Goal: Task Accomplishment & Management: Use online tool/utility

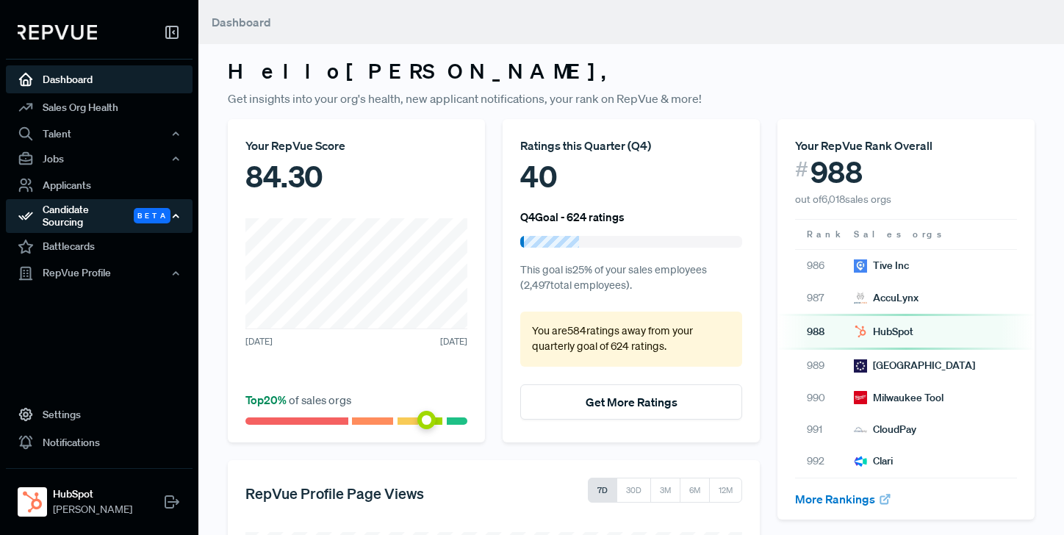
click at [83, 211] on div "Candidate Sourcing Beta" at bounding box center [99, 216] width 187 height 34
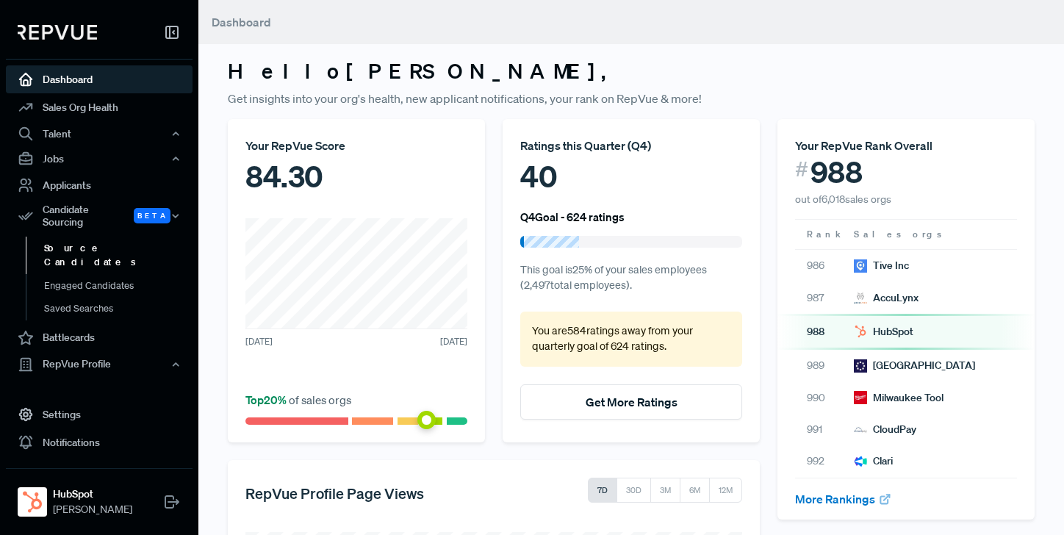
click at [82, 237] on link "Source Candidates" at bounding box center [119, 255] width 187 height 37
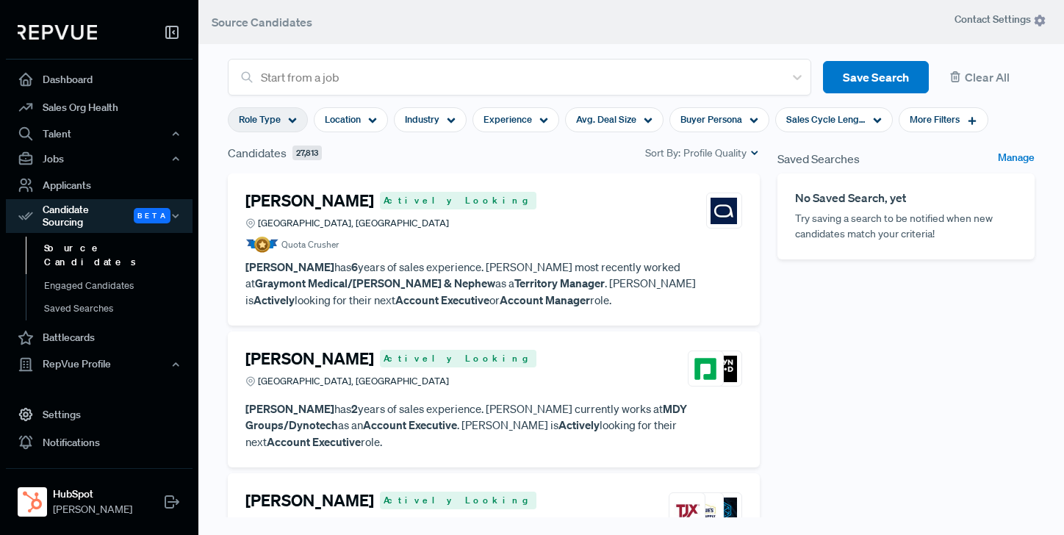
click at [290, 118] on icon at bounding box center [292, 120] width 9 height 9
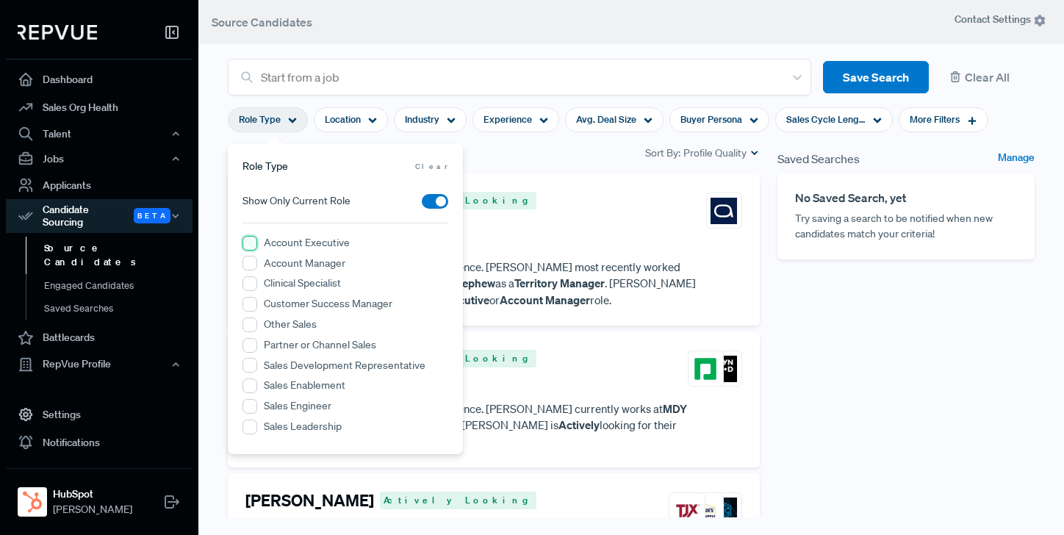
click at [249, 245] on Executive "Account Executive" at bounding box center [250, 243] width 15 height 15
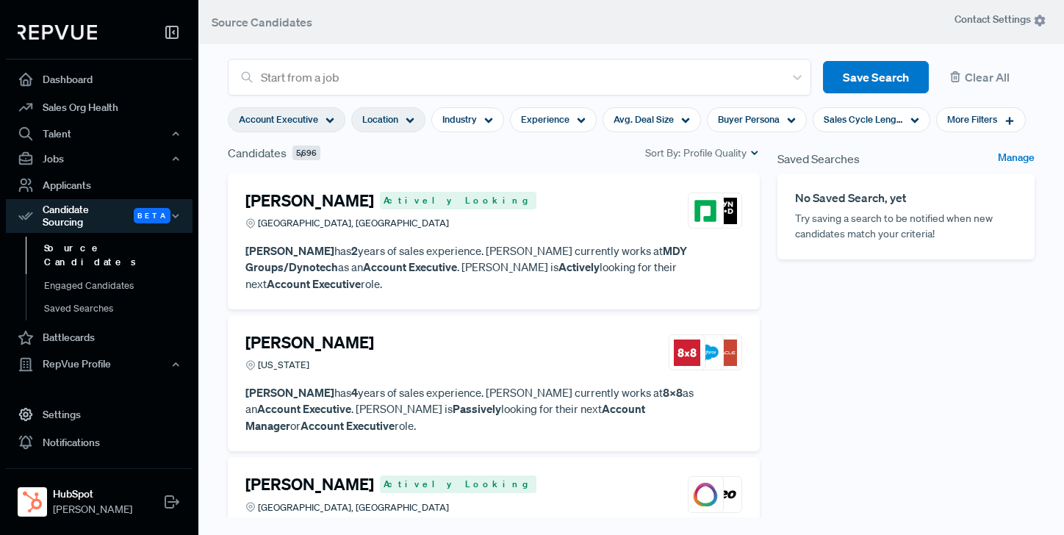
click at [409, 121] on use at bounding box center [410, 120] width 8 height 5
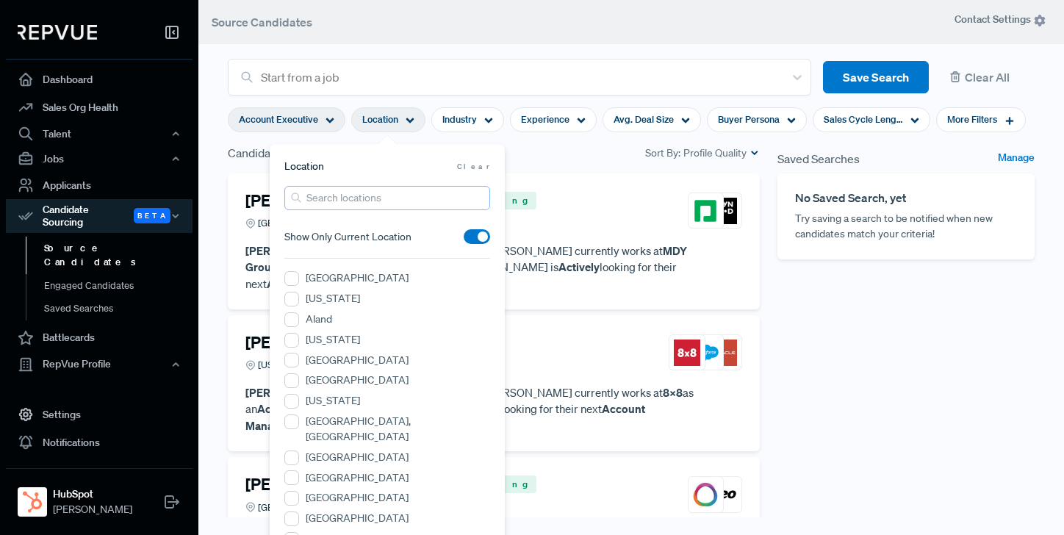
click at [356, 201] on input "search" at bounding box center [387, 198] width 206 height 24
type input "[US_STATE]"
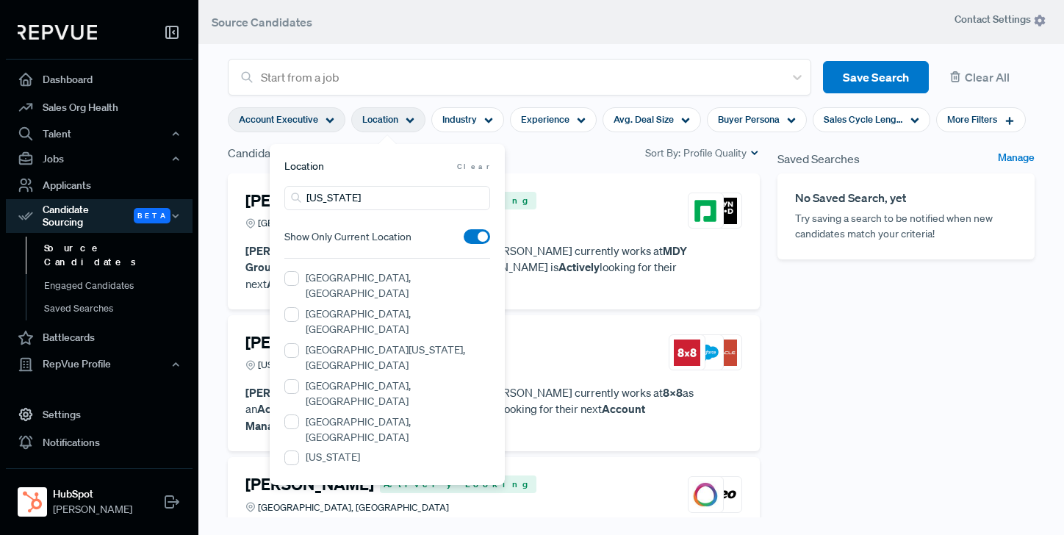
click at [473, 239] on span at bounding box center [477, 236] width 26 height 15
click at [464, 240] on input "checkbox" at bounding box center [464, 240] width 0 height 0
click at [292, 343] on NY "[GEOGRAPHIC_DATA][US_STATE], [GEOGRAPHIC_DATA]" at bounding box center [291, 350] width 15 height 15
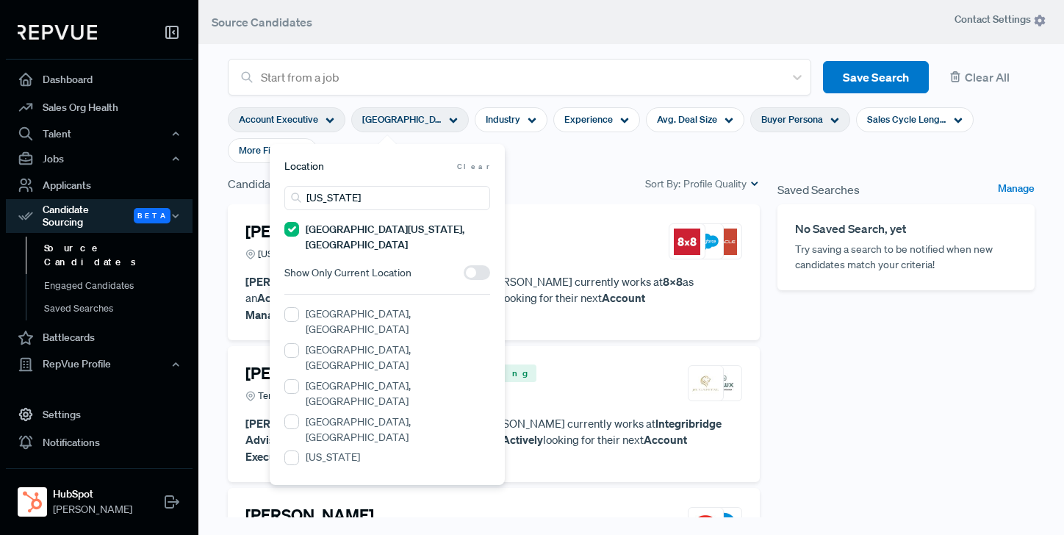
click at [831, 120] on use at bounding box center [835, 120] width 8 height 5
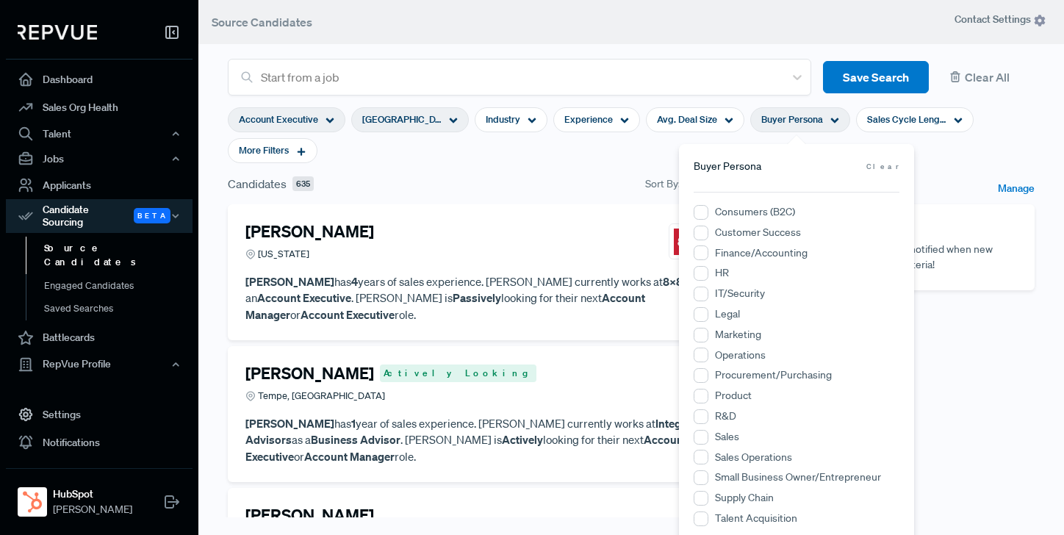
scroll to position [11, 0]
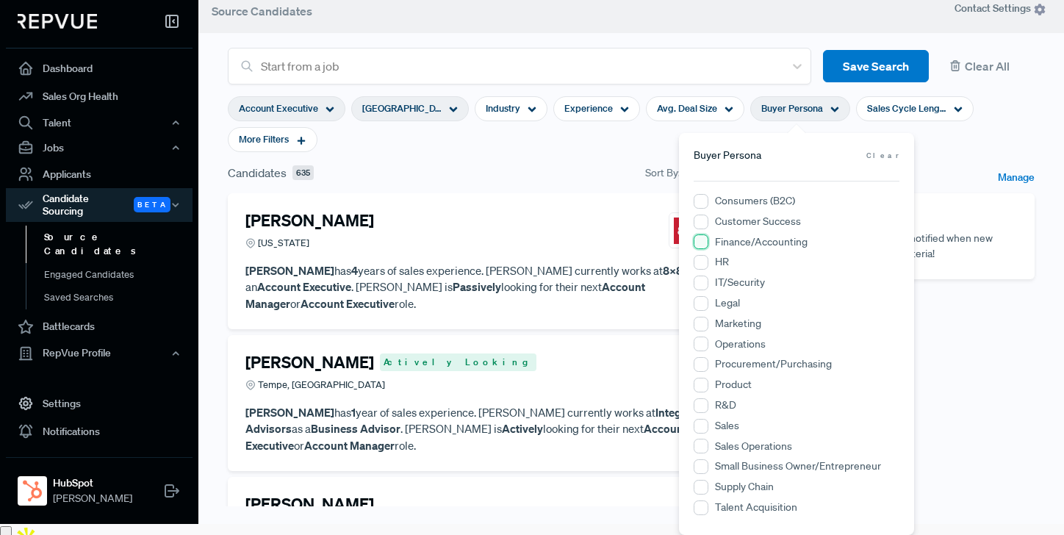
click at [702, 240] on input "Finance/Accounting" at bounding box center [701, 241] width 15 height 15
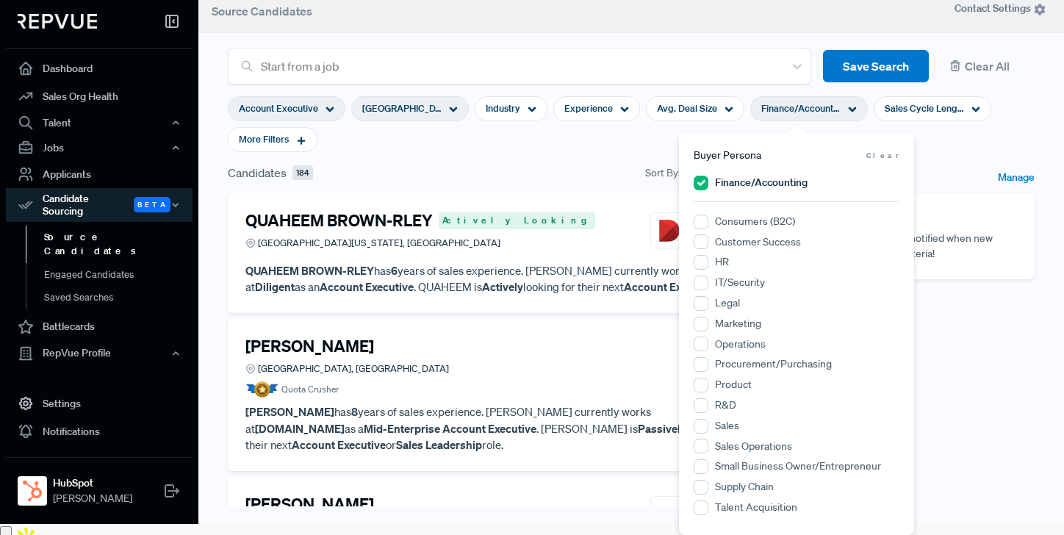
click at [556, 154] on section "Account Executive [GEOGRAPHIC_DATA][US_STATE], [GEOGRAPHIC_DATA] Industry Exper…" at bounding box center [631, 124] width 807 height 79
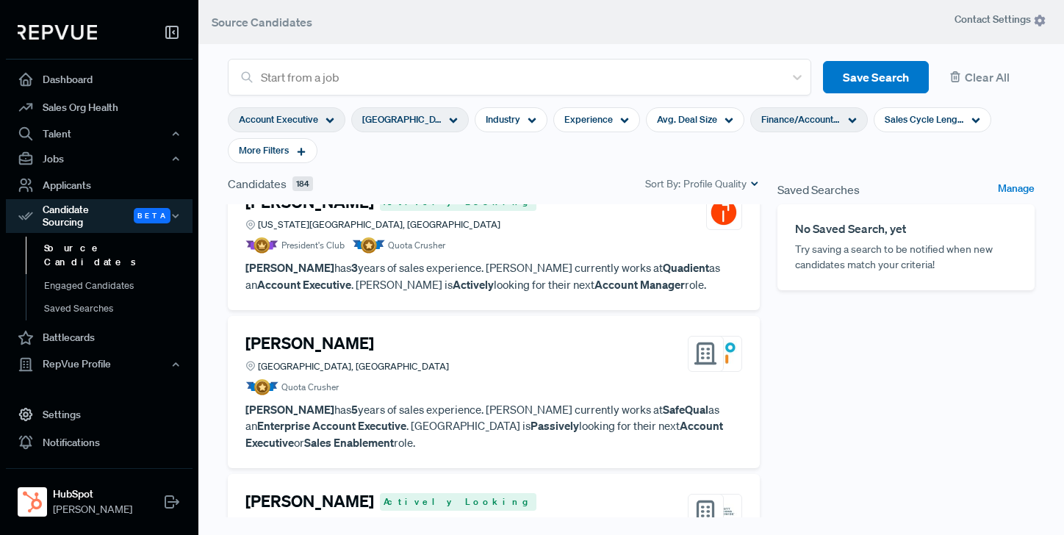
scroll to position [595, 0]
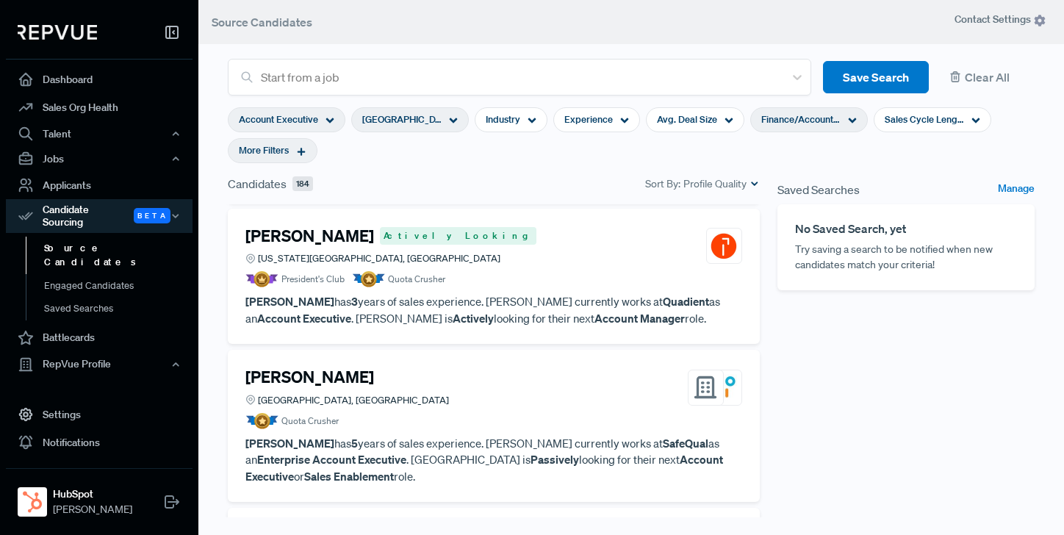
click at [304, 152] on use at bounding box center [302, 152] width 8 height 8
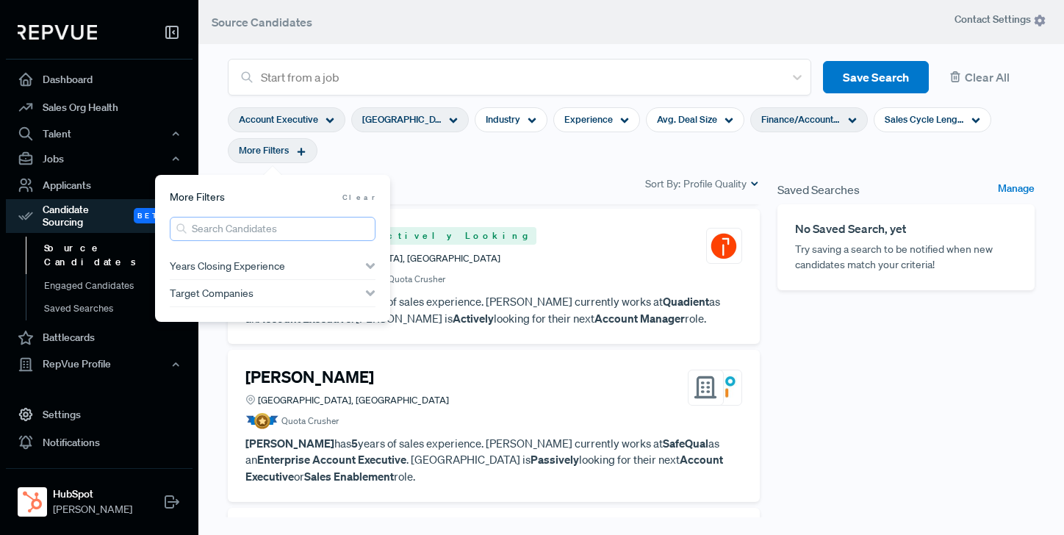
click at [245, 229] on input "search" at bounding box center [273, 229] width 206 height 24
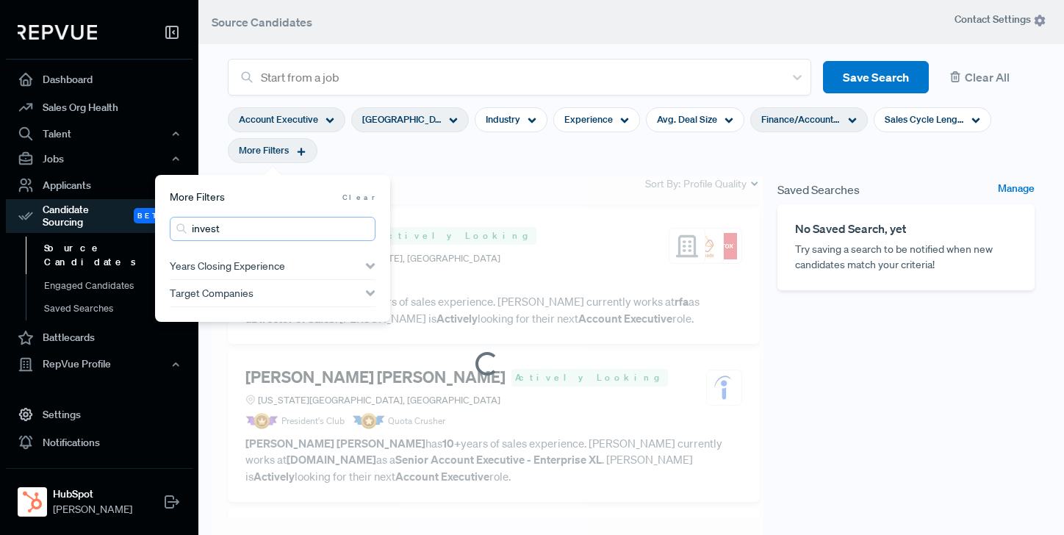
scroll to position [578, 0]
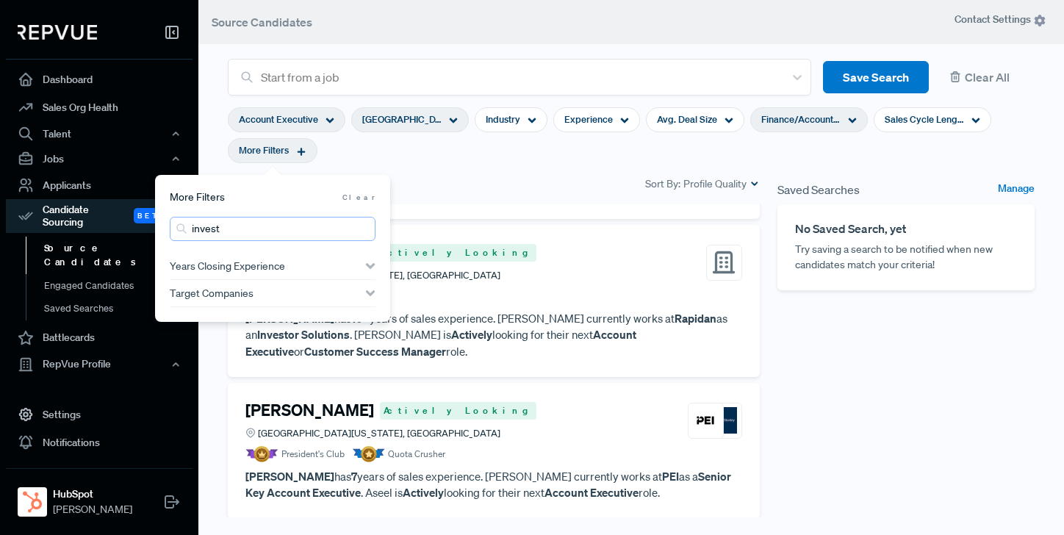
type input "invest"
click at [537, 164] on section "Account Executive [GEOGRAPHIC_DATA][US_STATE], [GEOGRAPHIC_DATA] Industry Exper…" at bounding box center [631, 135] width 807 height 79
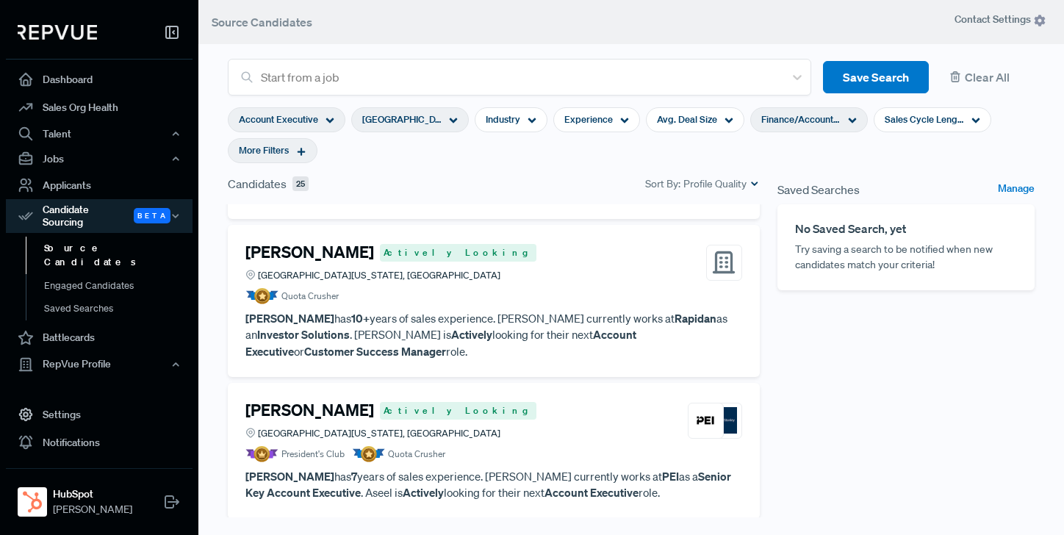
click at [521, 288] on article "[PERSON_NAME] Actively Looking Greater [US_STATE][GEOGRAPHIC_DATA], [GEOGRAPHIC…" at bounding box center [493, 301] width 497 height 117
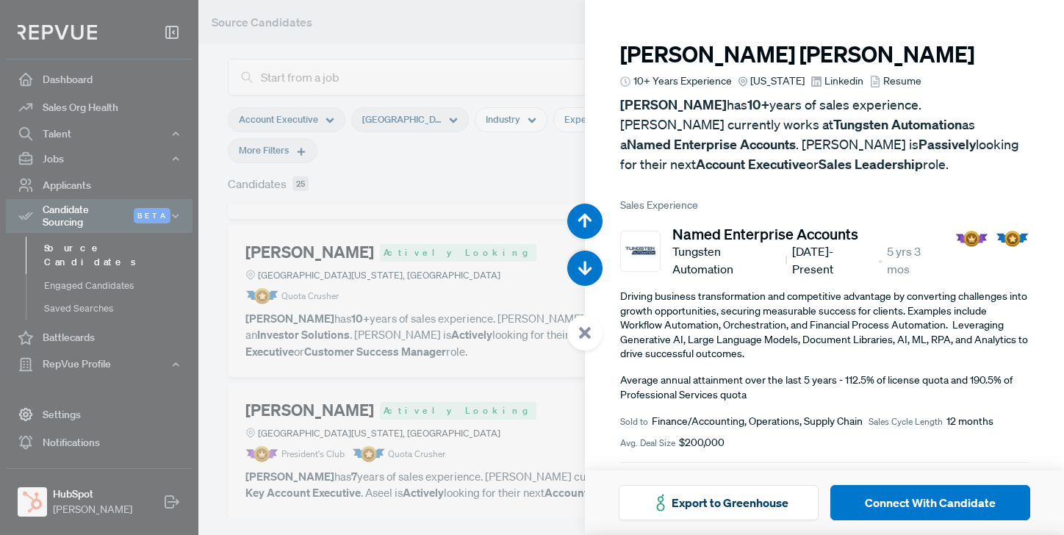
scroll to position [2140, 0]
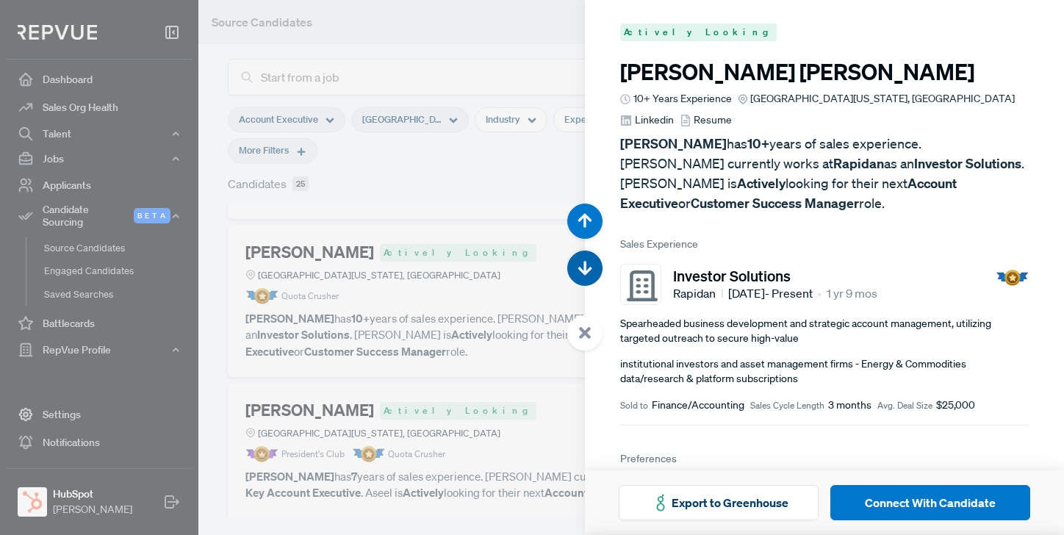
click at [587, 266] on icon "button" at bounding box center [585, 268] width 15 height 15
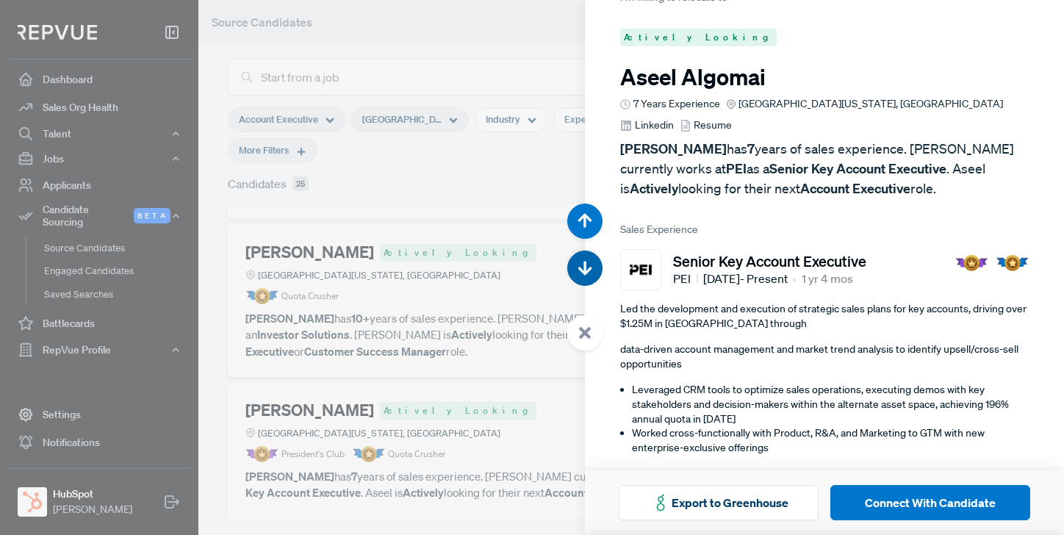
scroll to position [2675, 0]
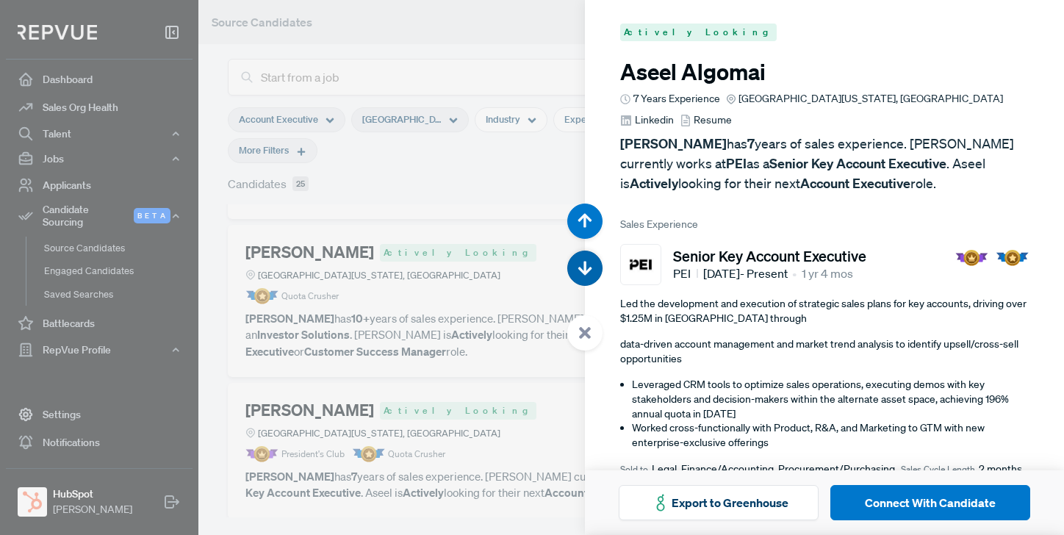
click at [586, 270] on use "button" at bounding box center [585, 269] width 14 height 14
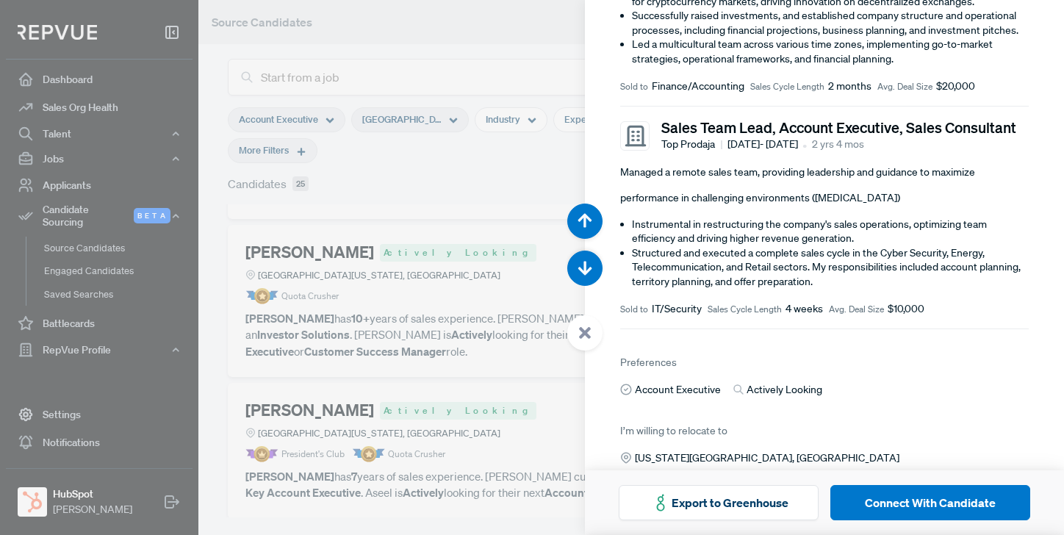
scroll to position [661, 0]
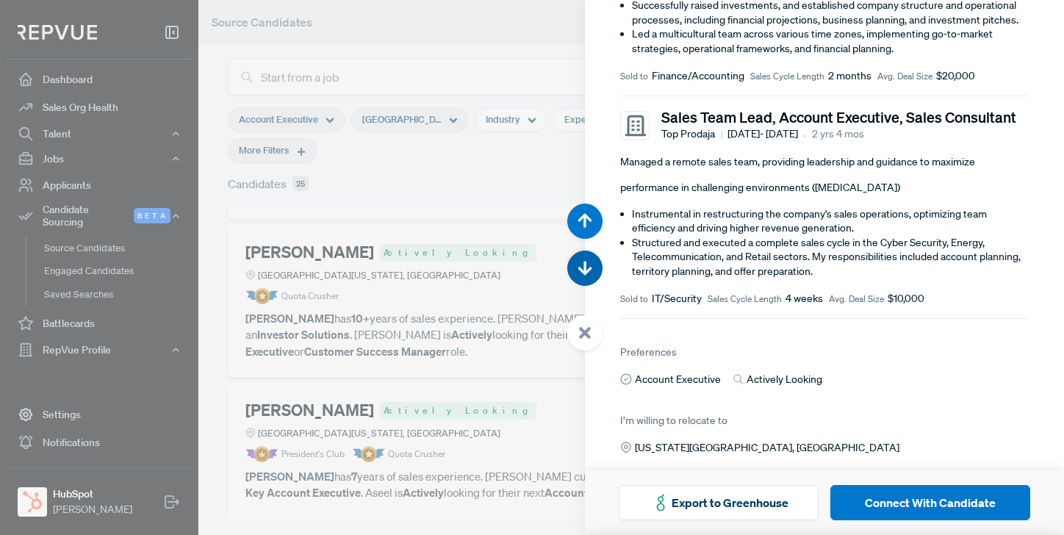
click at [586, 268] on use "button" at bounding box center [585, 269] width 14 height 14
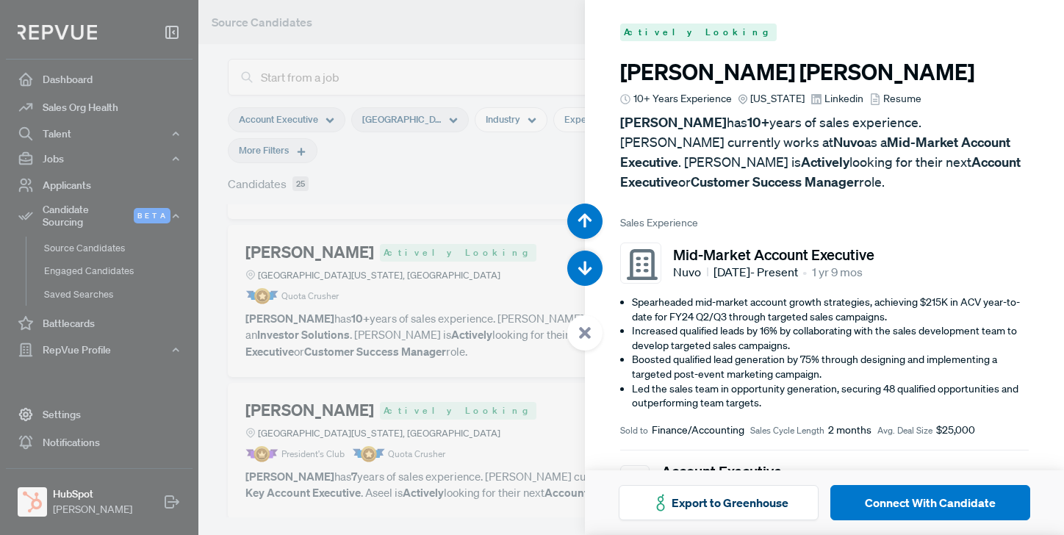
click at [492, 43] on div at bounding box center [532, 267] width 1064 height 535
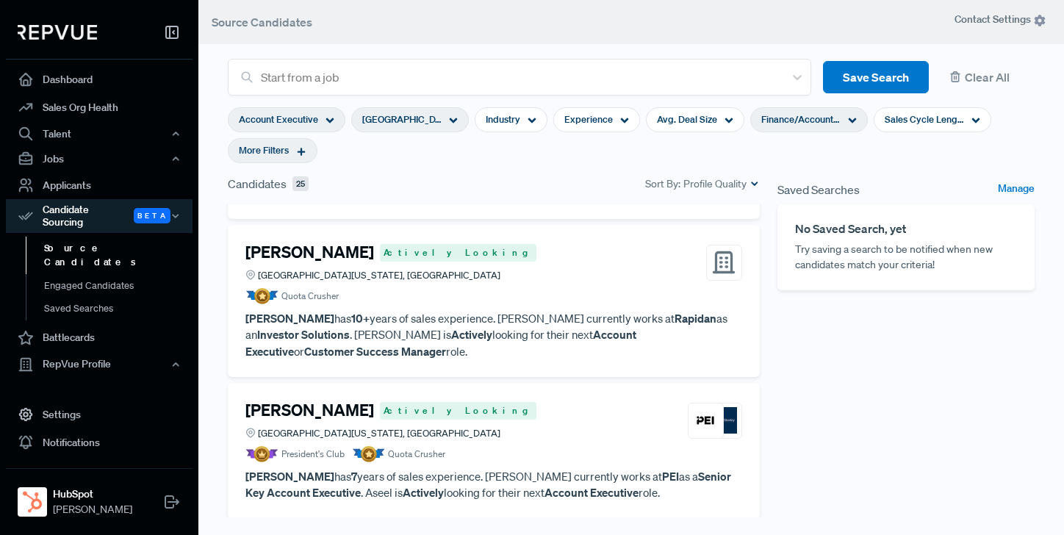
click at [304, 148] on icon at bounding box center [301, 151] width 10 height 10
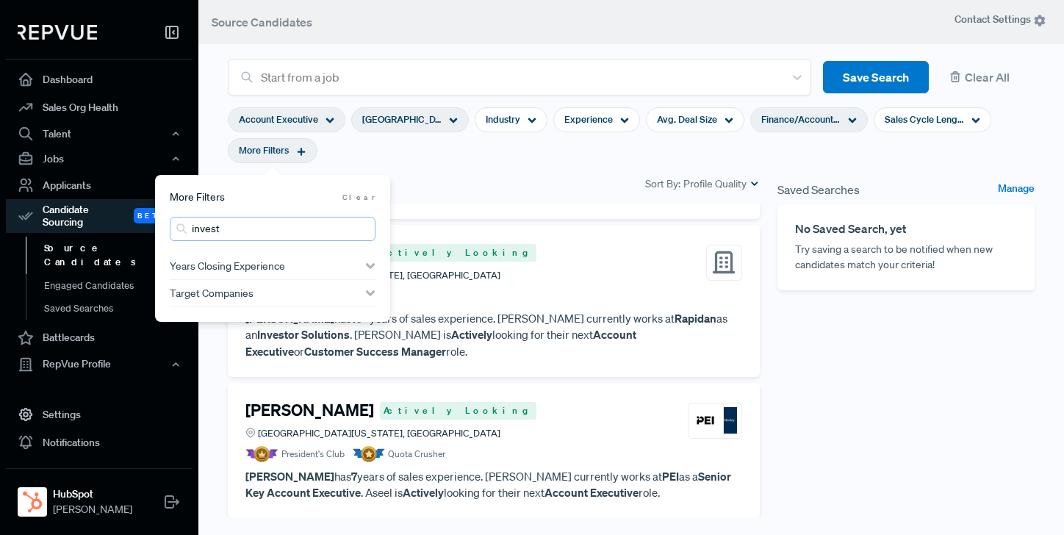
click at [237, 233] on input "invest" at bounding box center [273, 229] width 206 height 24
drag, startPoint x: 237, startPoint y: 233, endPoint x: 168, endPoint y: 234, distance: 69.8
click at [168, 234] on div "More Filters Clear invest Years Closing Experience < 1 Years to 10+ Years <1Y 1…" at bounding box center [272, 248] width 235 height 147
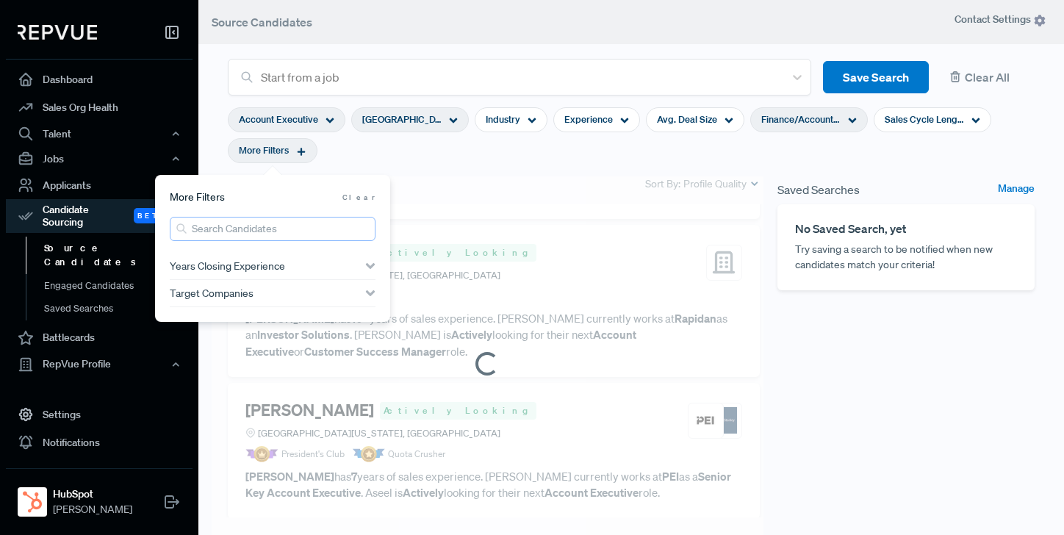
scroll to position [595, 0]
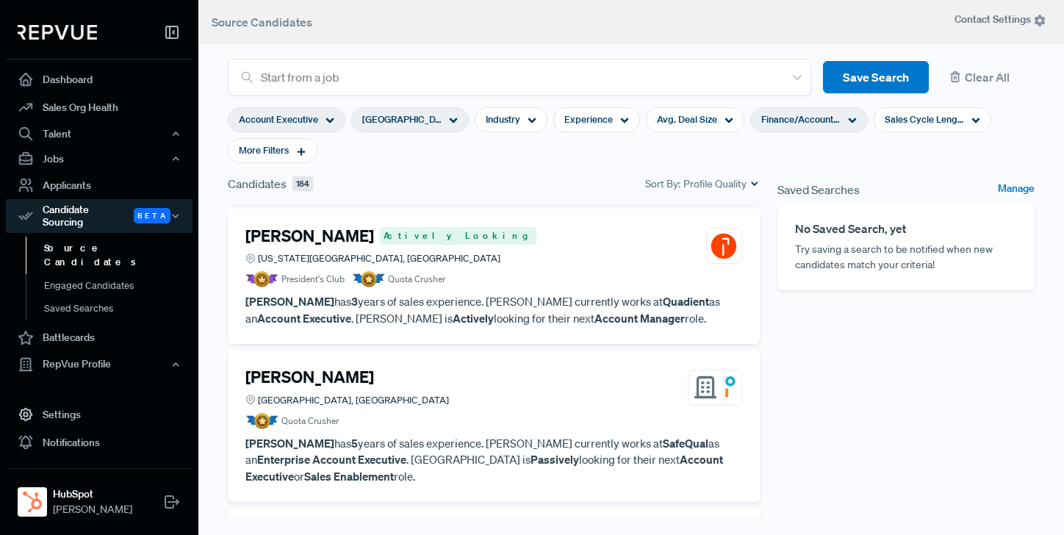
click at [565, 171] on section "Account Executive [GEOGRAPHIC_DATA][US_STATE], [GEOGRAPHIC_DATA] Industry Exper…" at bounding box center [631, 135] width 807 height 79
click at [451, 118] on icon at bounding box center [453, 120] width 9 height 9
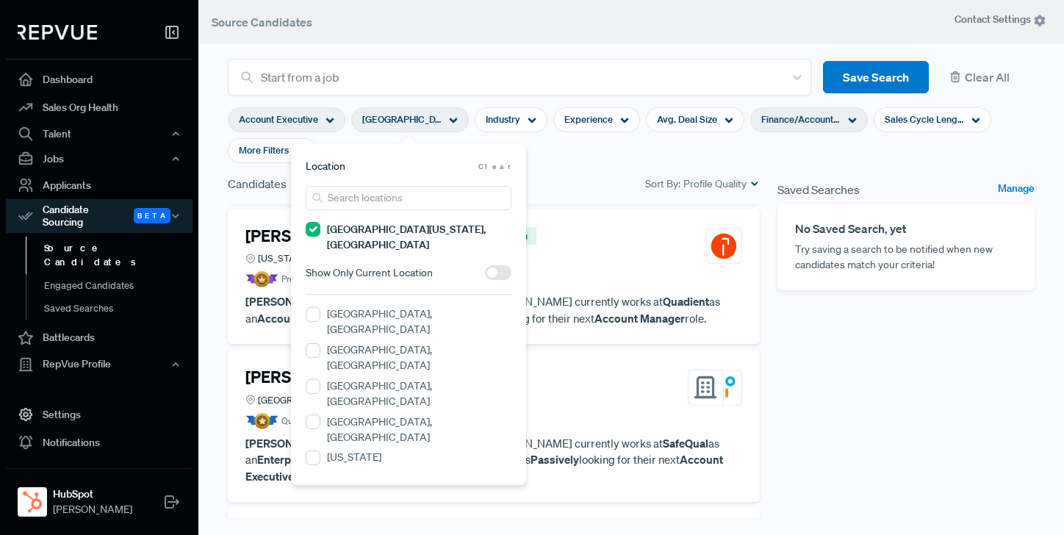
click at [498, 265] on span at bounding box center [498, 272] width 26 height 15
click at [485, 276] on input "checkbox" at bounding box center [485, 276] width 0 height 0
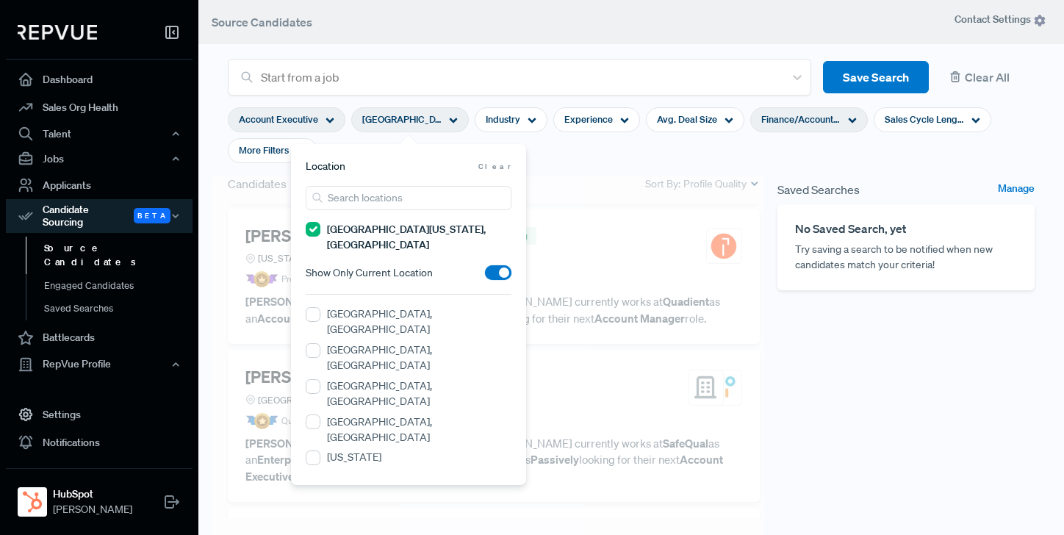
scroll to position [545, 0]
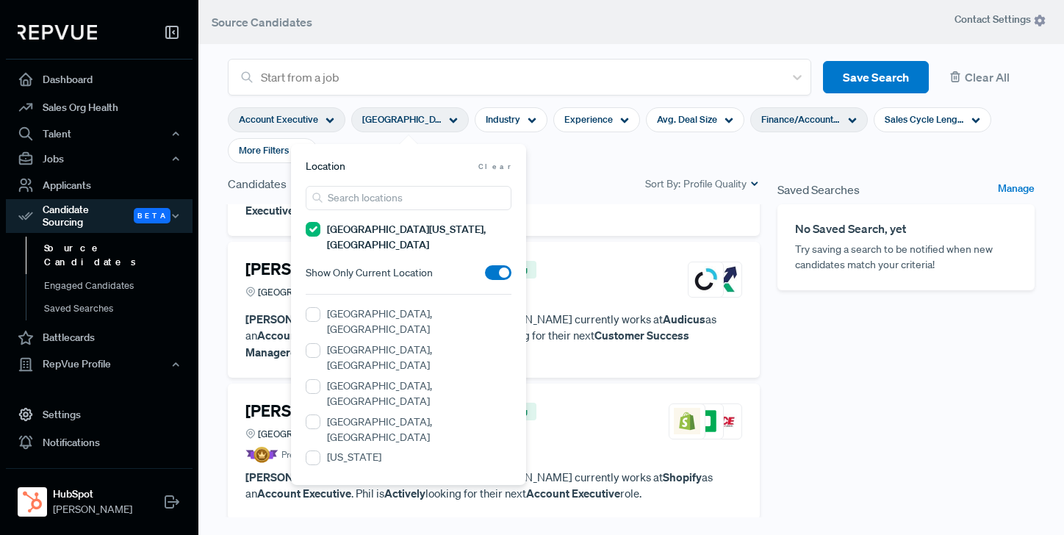
click at [593, 155] on section "Account Executive [GEOGRAPHIC_DATA][US_STATE], [GEOGRAPHIC_DATA] Industry Exper…" at bounding box center [631, 135] width 807 height 79
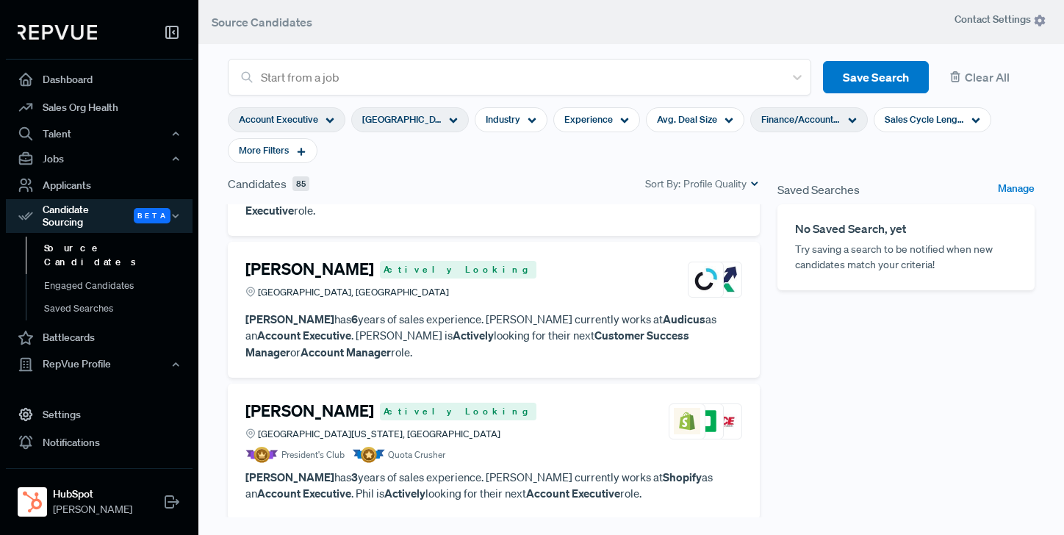
click at [500, 311] on p "[PERSON_NAME] has 6 years of sales experience. [PERSON_NAME] currently works at…" at bounding box center [493, 336] width 497 height 50
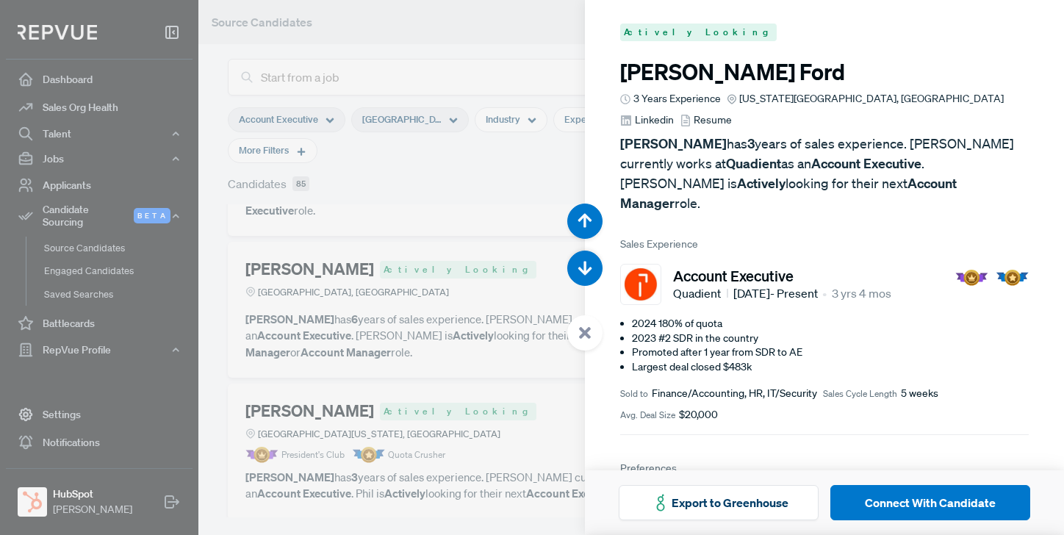
scroll to position [2140, 0]
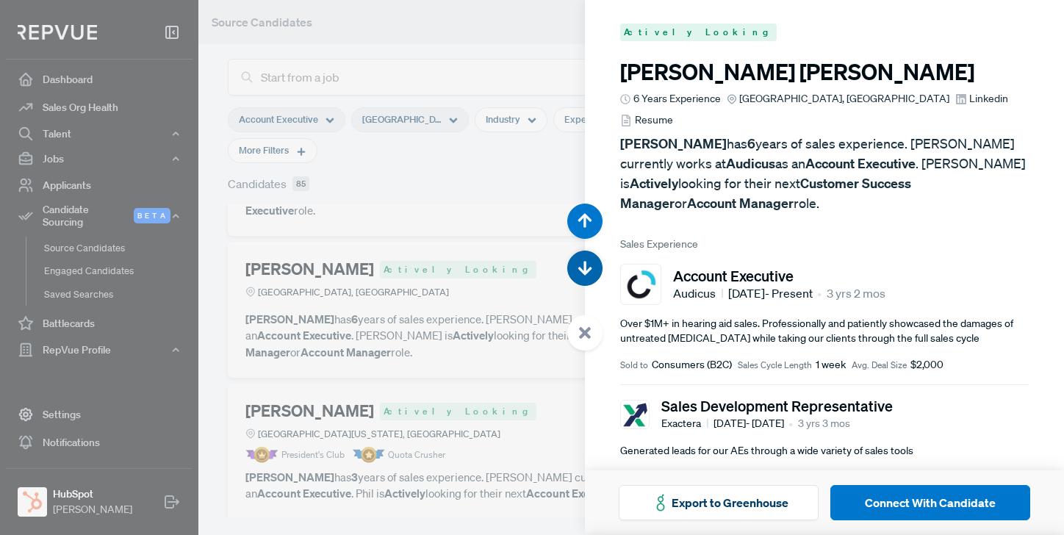
click at [588, 266] on icon "button" at bounding box center [585, 268] width 15 height 15
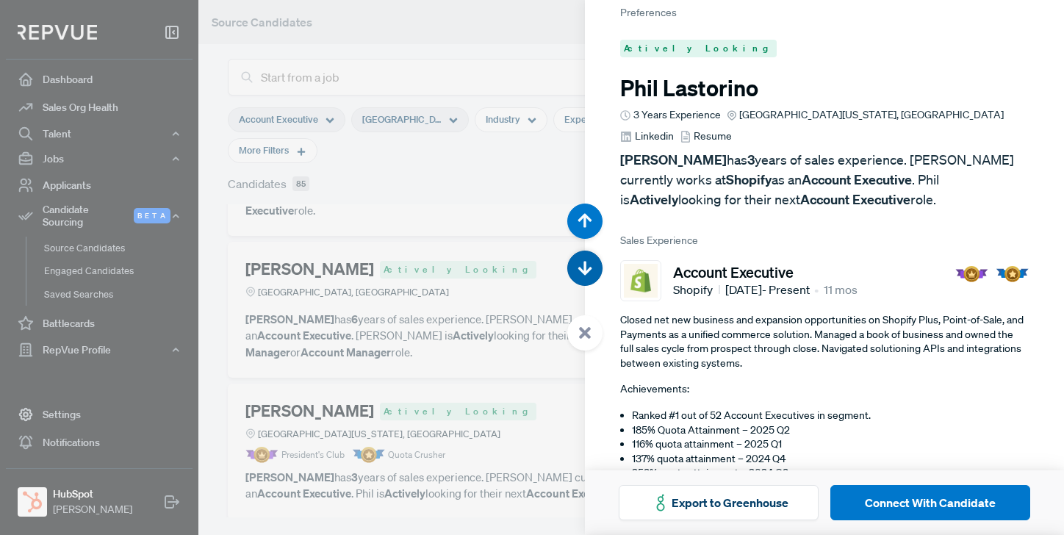
scroll to position [2675, 0]
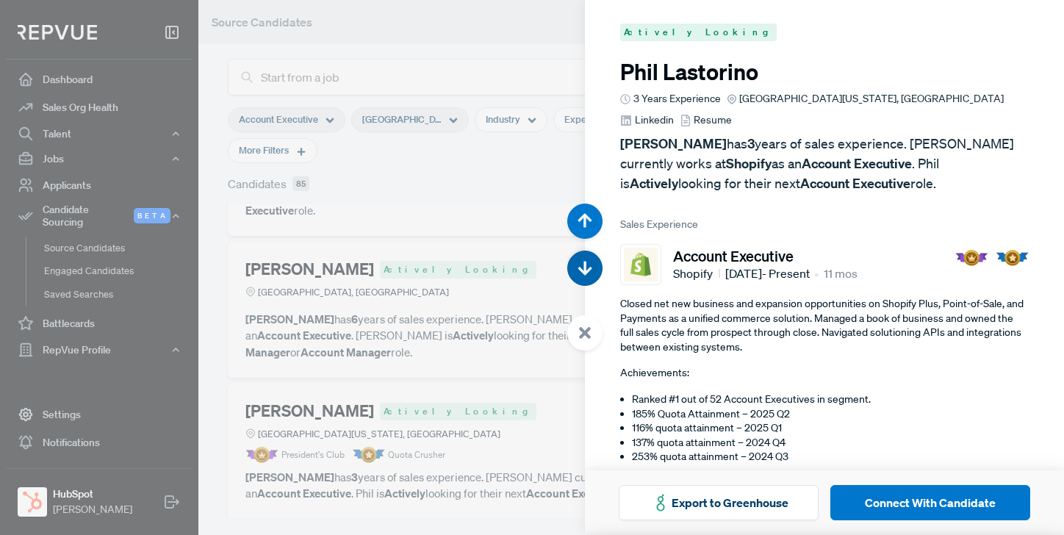
click at [588, 266] on icon "button" at bounding box center [585, 268] width 15 height 15
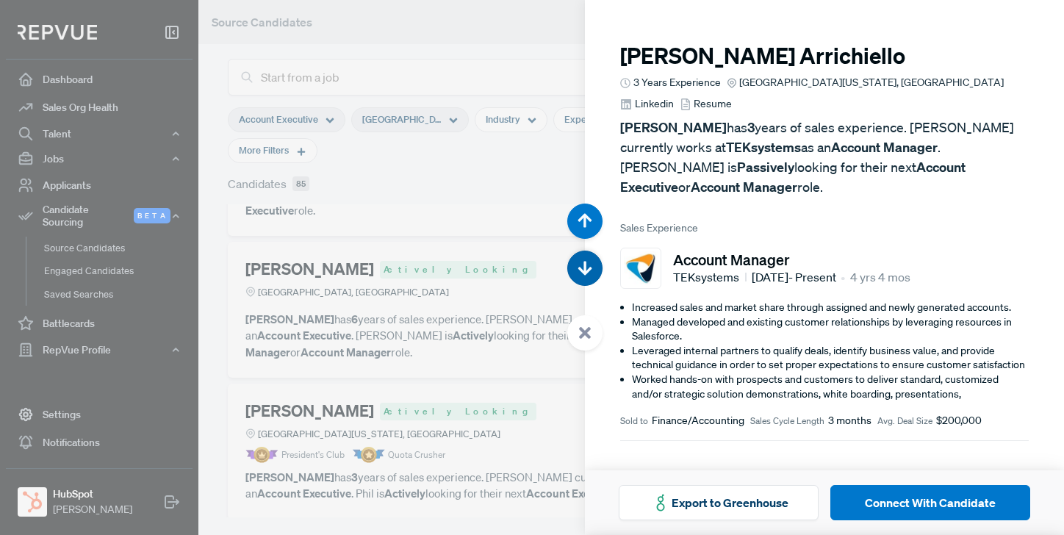
scroll to position [3210, 0]
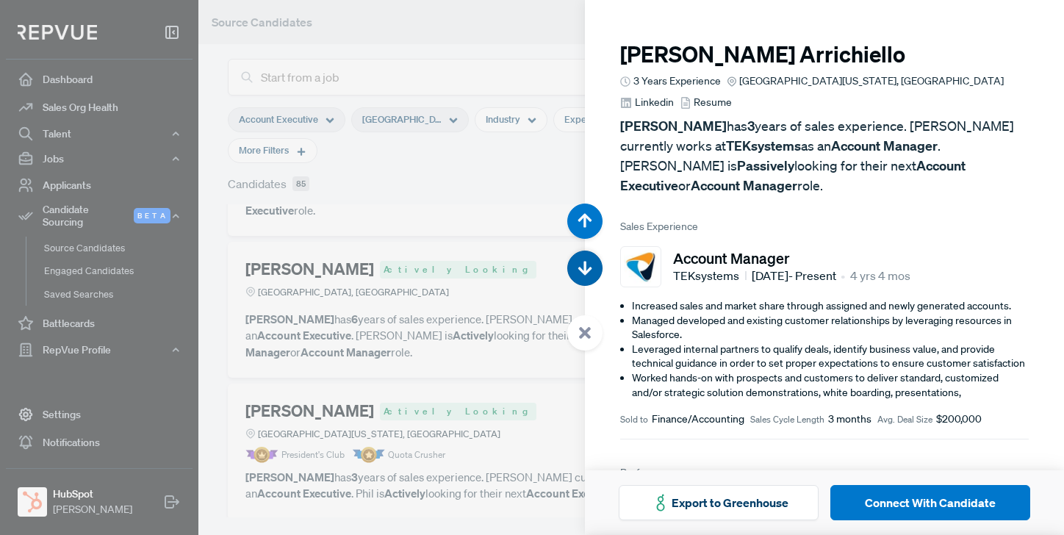
click at [589, 266] on icon "button" at bounding box center [585, 268] width 15 height 15
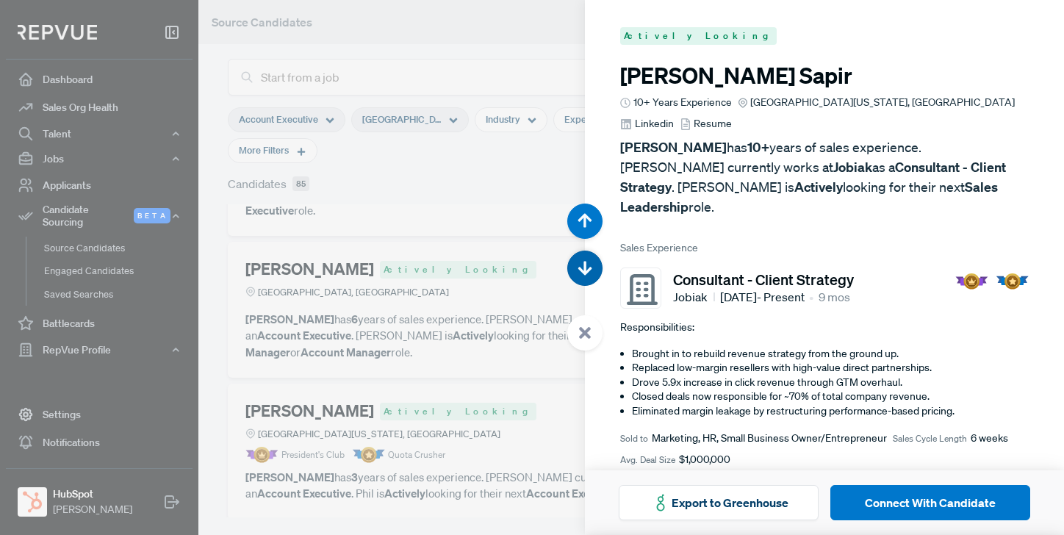
scroll to position [3746, 0]
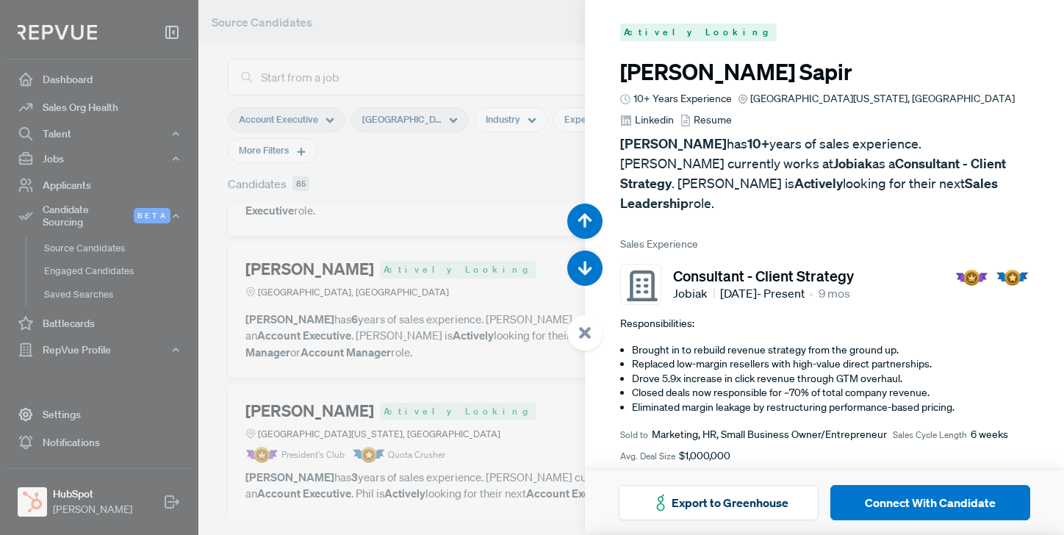
click at [465, 39] on div at bounding box center [532, 267] width 1064 height 535
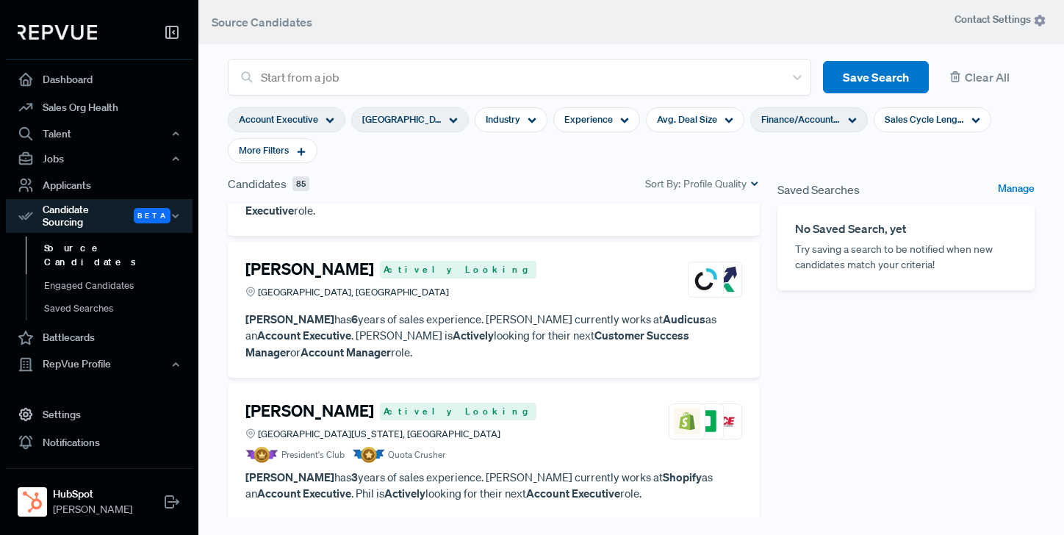
click at [858, 121] on div "Finance/Accounting" at bounding box center [809, 119] width 118 height 25
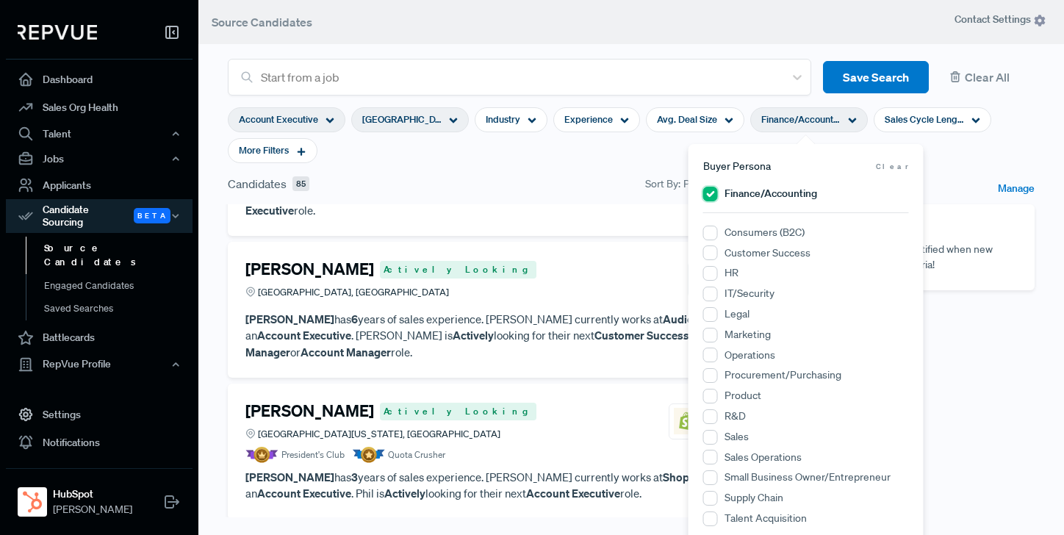
click at [709, 195] on input "Finance/Accounting" at bounding box center [710, 194] width 15 height 15
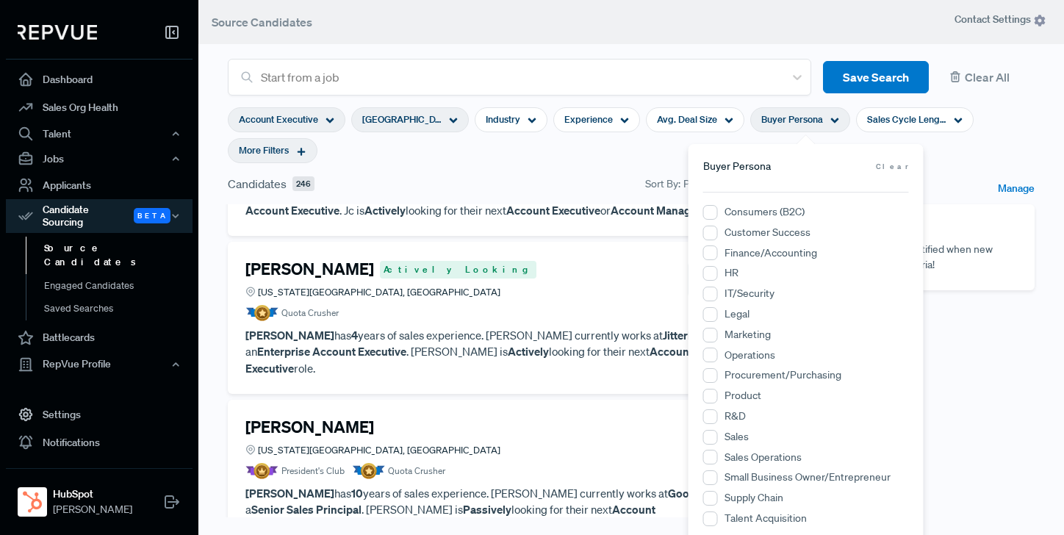
click at [301, 152] on use at bounding box center [302, 152] width 8 height 8
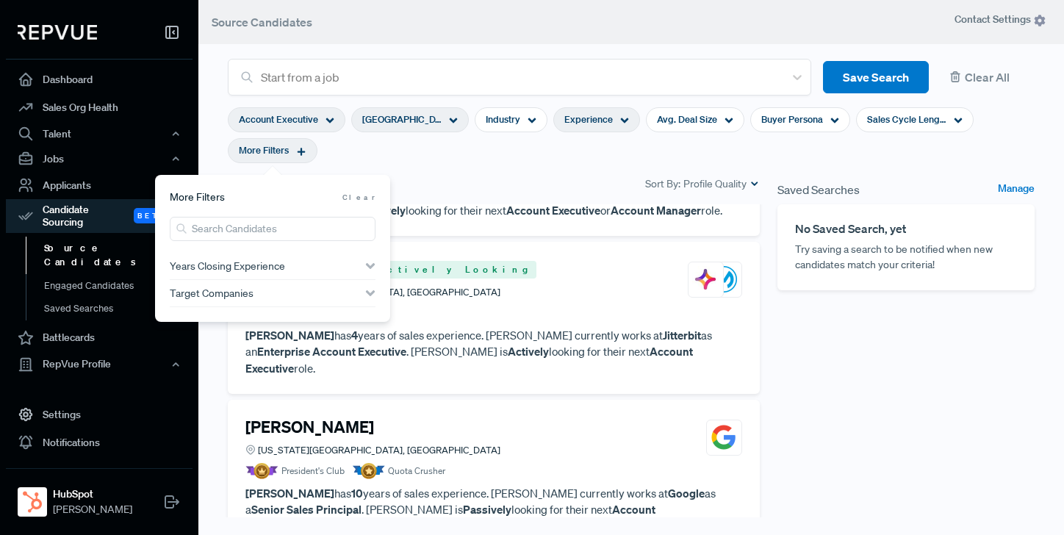
click at [617, 117] on div "Experience" at bounding box center [596, 119] width 87 height 25
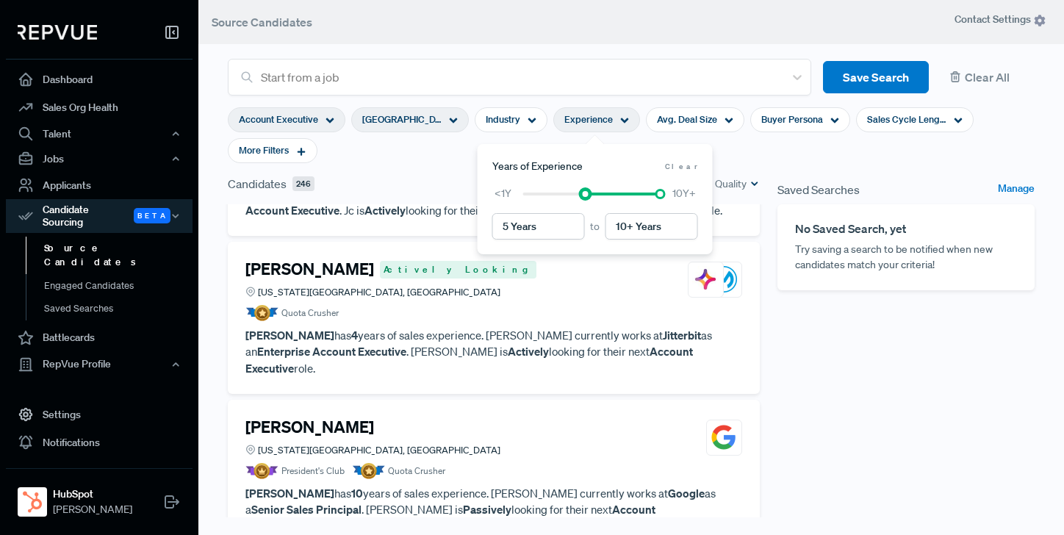
type input "6 Years"
drag, startPoint x: 525, startPoint y: 196, endPoint x: 598, endPoint y: 199, distance: 73.6
click at [598, 199] on div "<1Y 10Y+" at bounding box center [595, 193] width 206 height 15
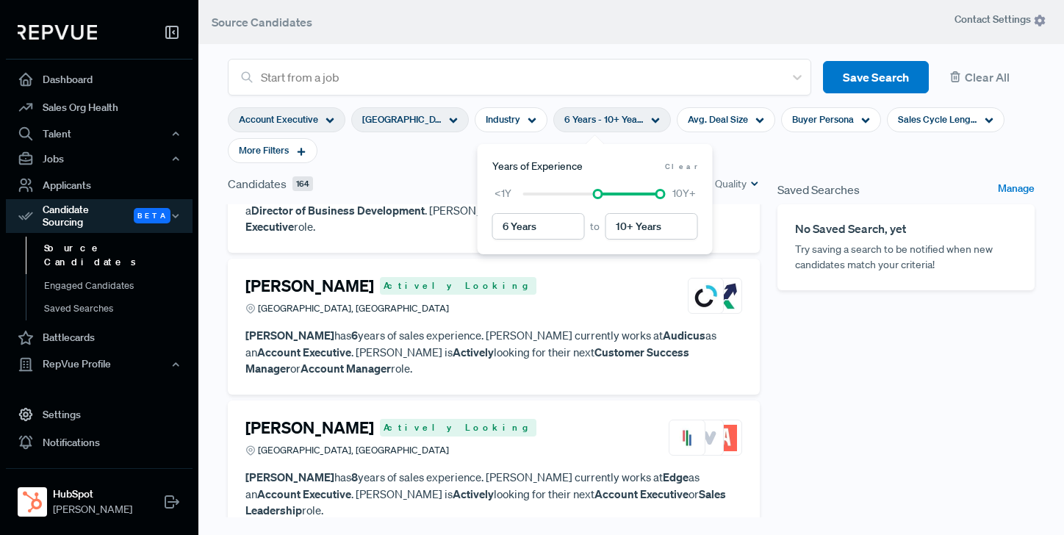
click at [420, 160] on section "Account Executive [GEOGRAPHIC_DATA][US_STATE], [GEOGRAPHIC_DATA] Industry 6 Yea…" at bounding box center [631, 135] width 807 height 79
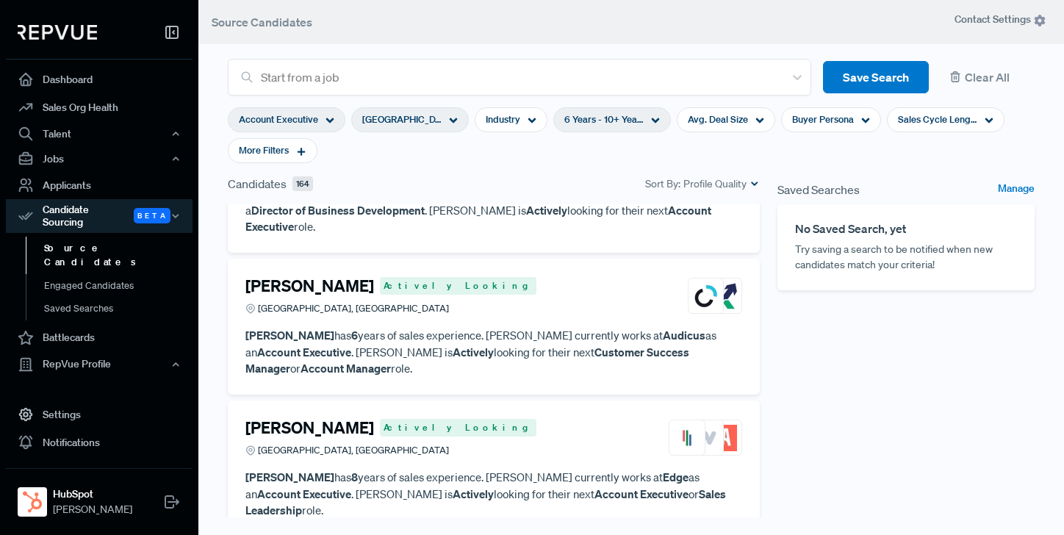
click at [503, 345] on strong "Customer Success Manager" at bounding box center [467, 361] width 444 height 32
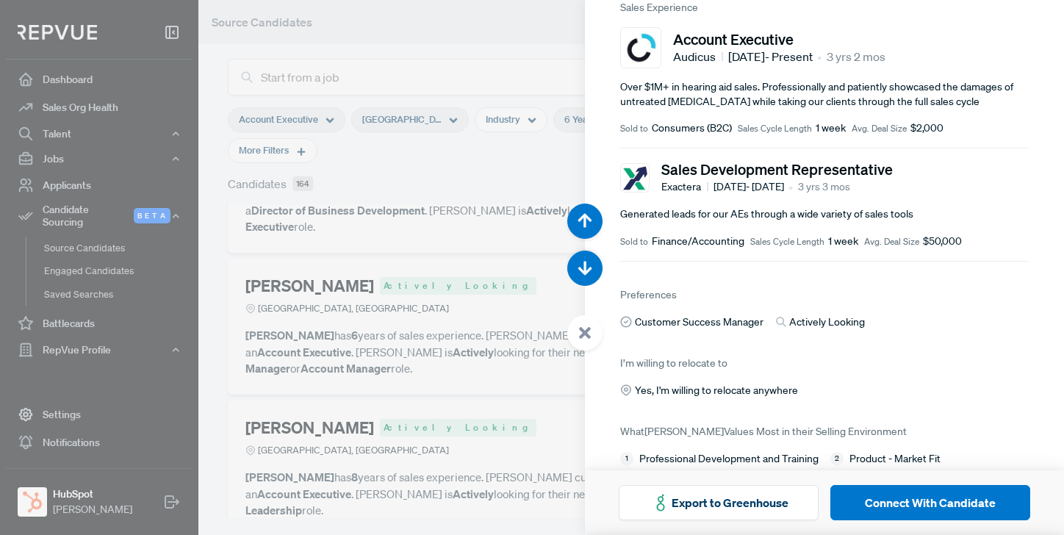
scroll to position [243, 0]
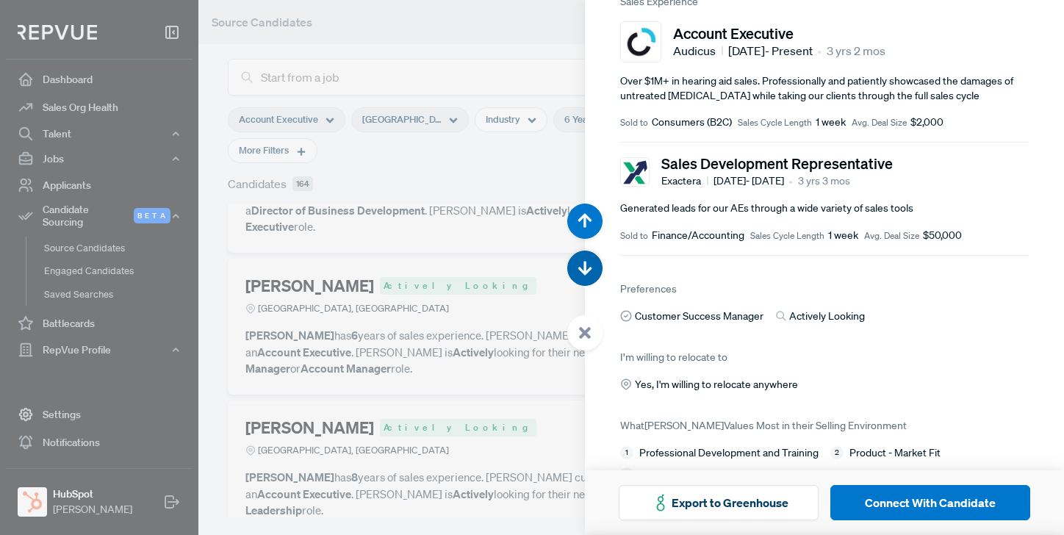
click at [592, 261] on icon "button" at bounding box center [585, 268] width 15 height 15
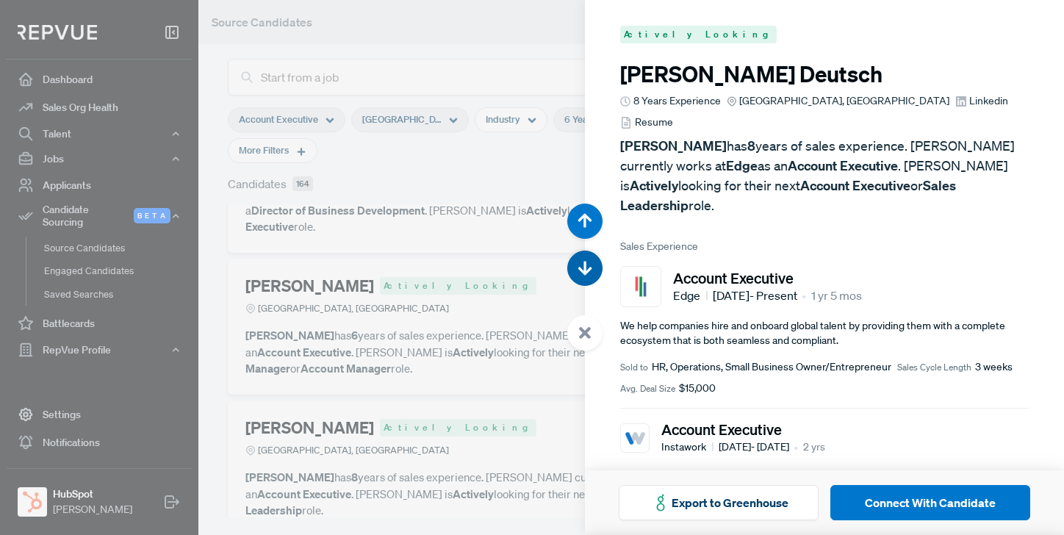
scroll to position [2675, 0]
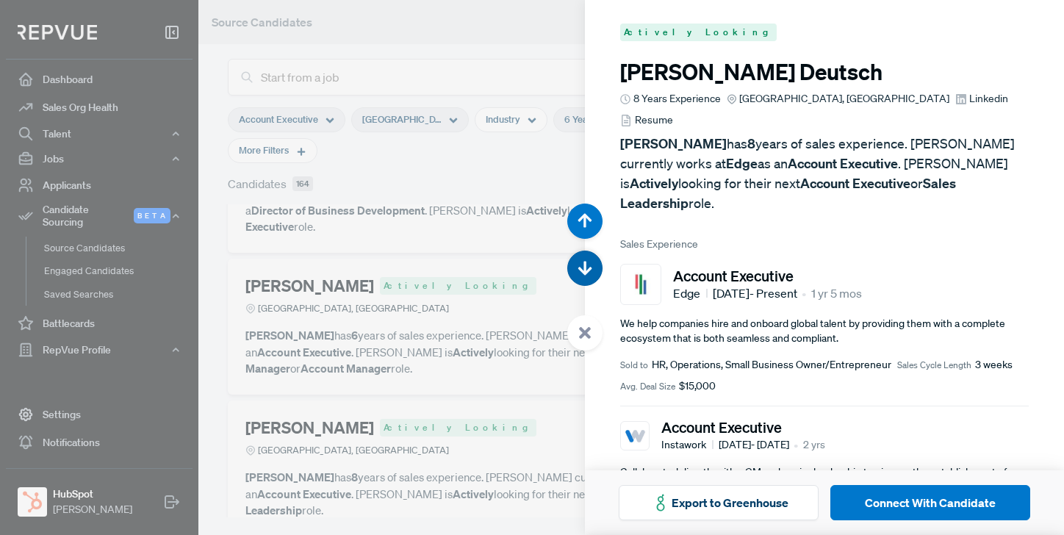
click at [592, 261] on icon "button" at bounding box center [585, 268] width 15 height 15
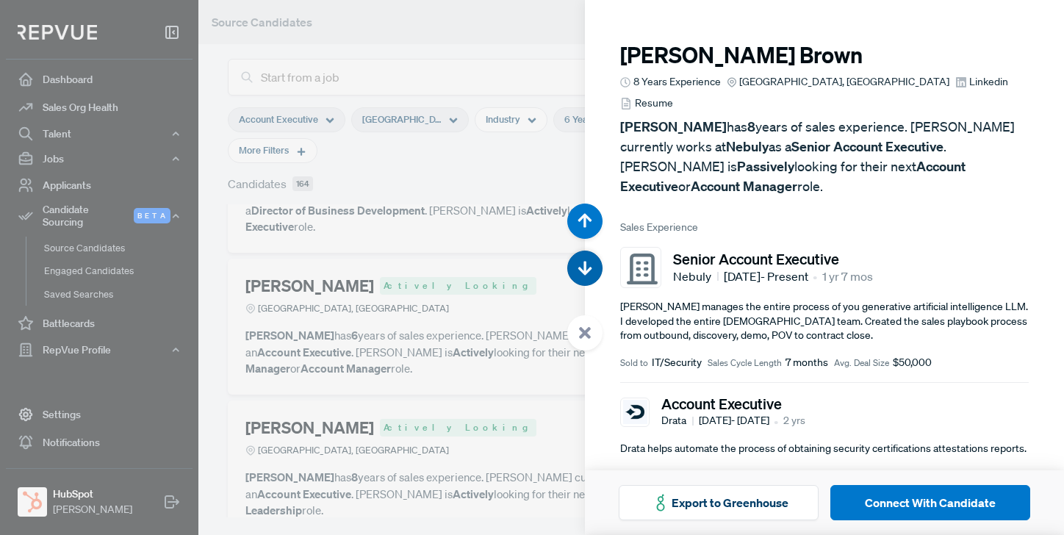
scroll to position [3210, 0]
click at [590, 261] on icon "button" at bounding box center [585, 268] width 15 height 15
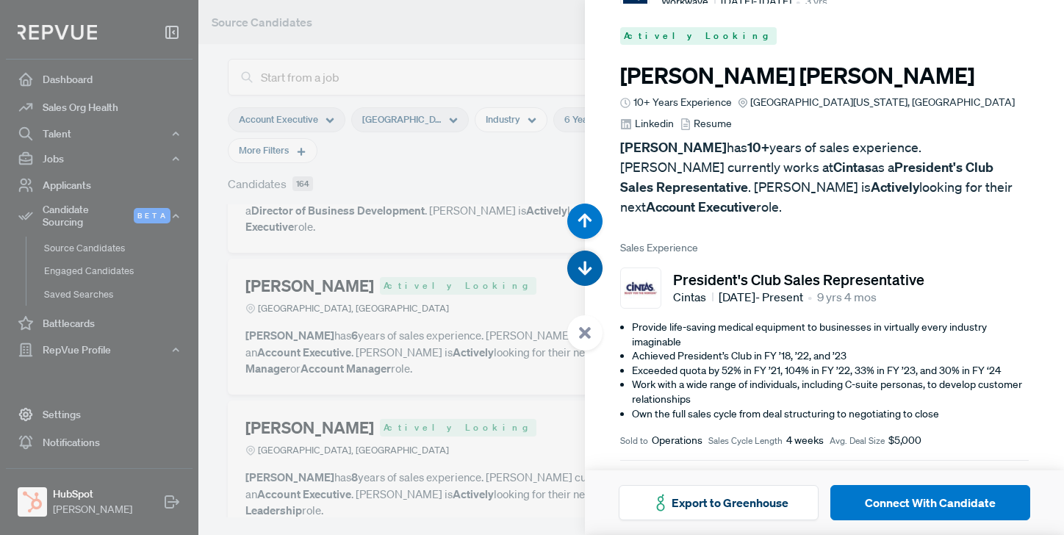
scroll to position [3746, 0]
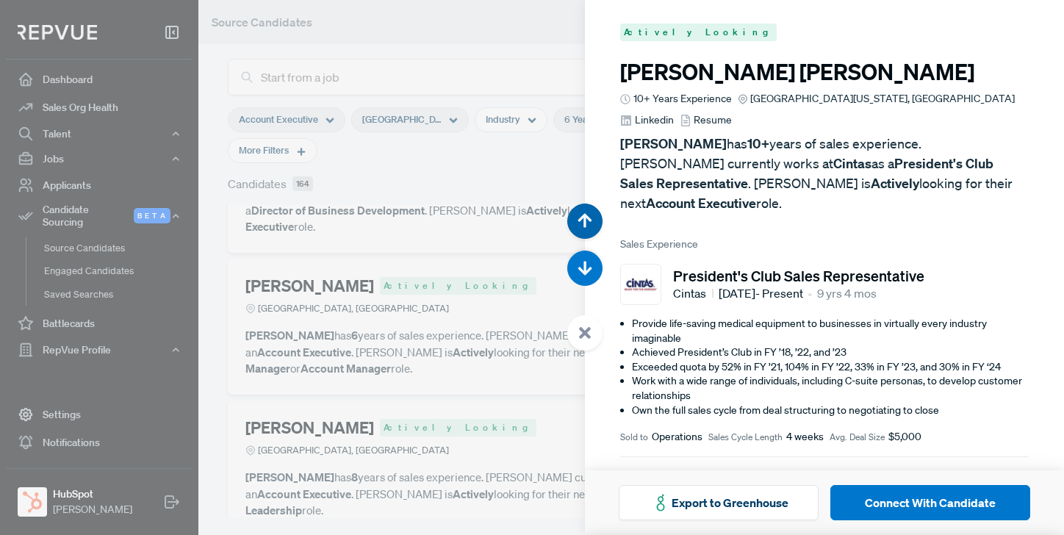
click at [581, 214] on icon "button" at bounding box center [585, 220] width 15 height 15
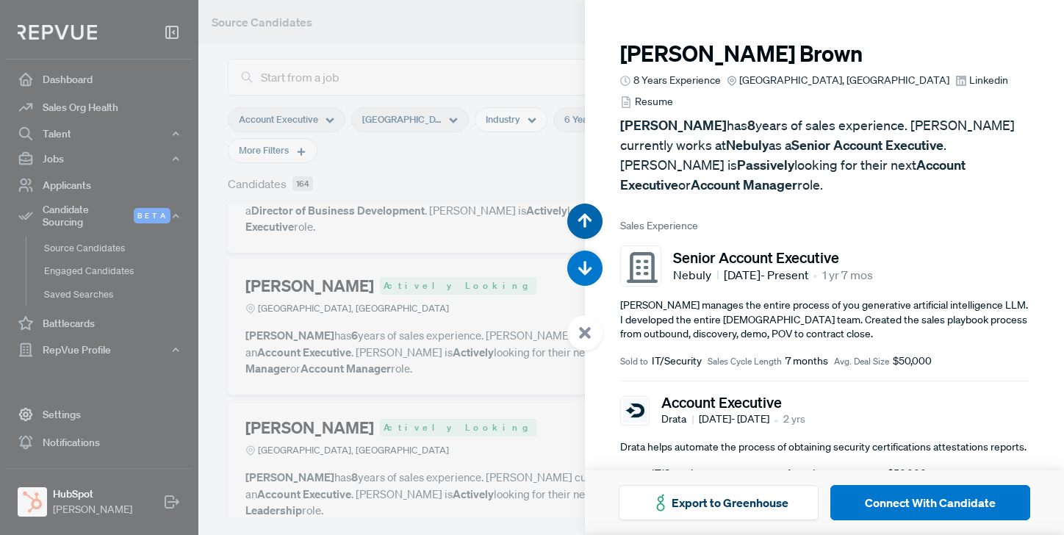
click at [581, 214] on icon "button" at bounding box center [585, 220] width 15 height 15
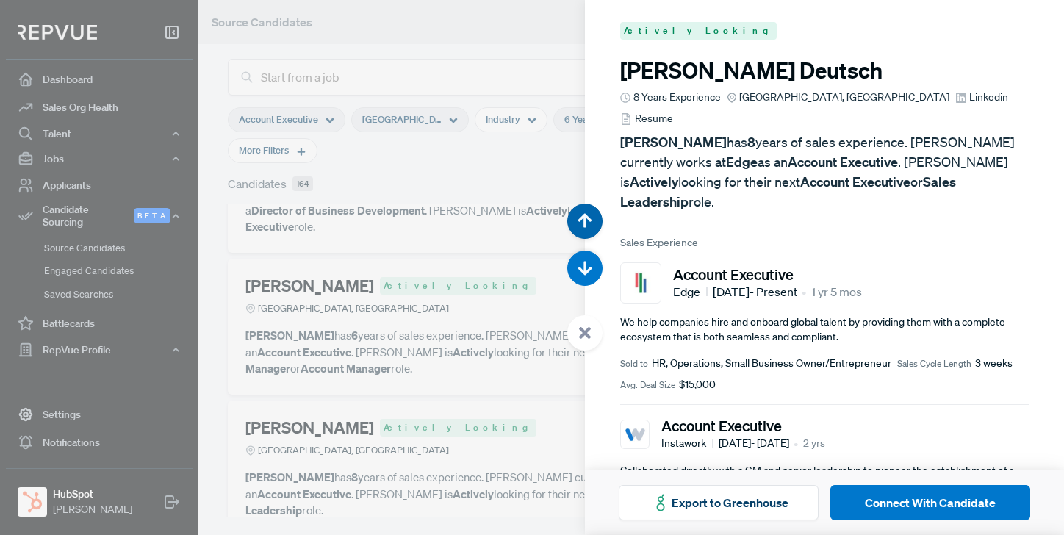
click at [581, 214] on icon "button" at bounding box center [585, 220] width 15 height 15
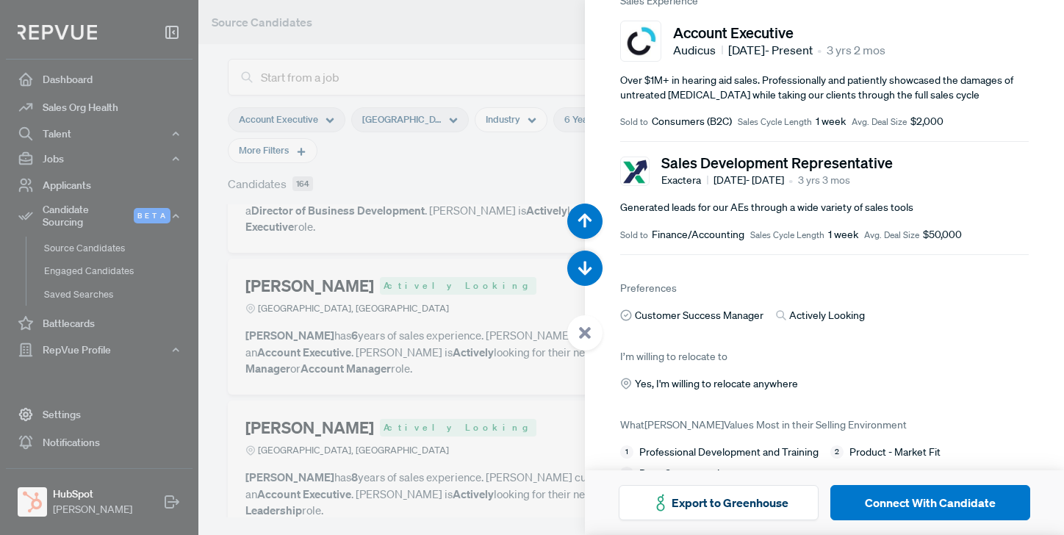
scroll to position [2140, 0]
click at [503, 79] on div at bounding box center [532, 267] width 1064 height 535
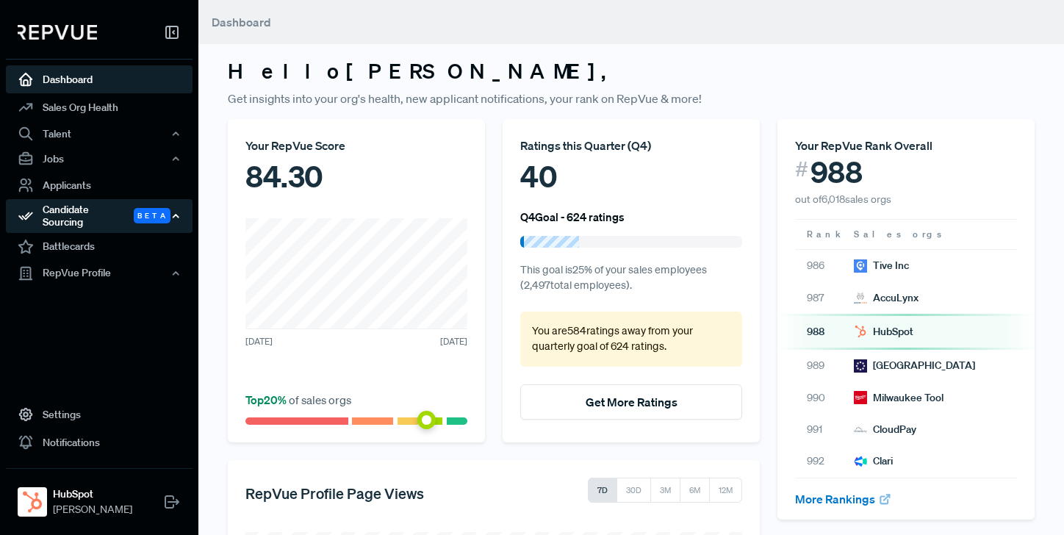
click at [75, 211] on div "Candidate Sourcing Beta" at bounding box center [99, 216] width 187 height 34
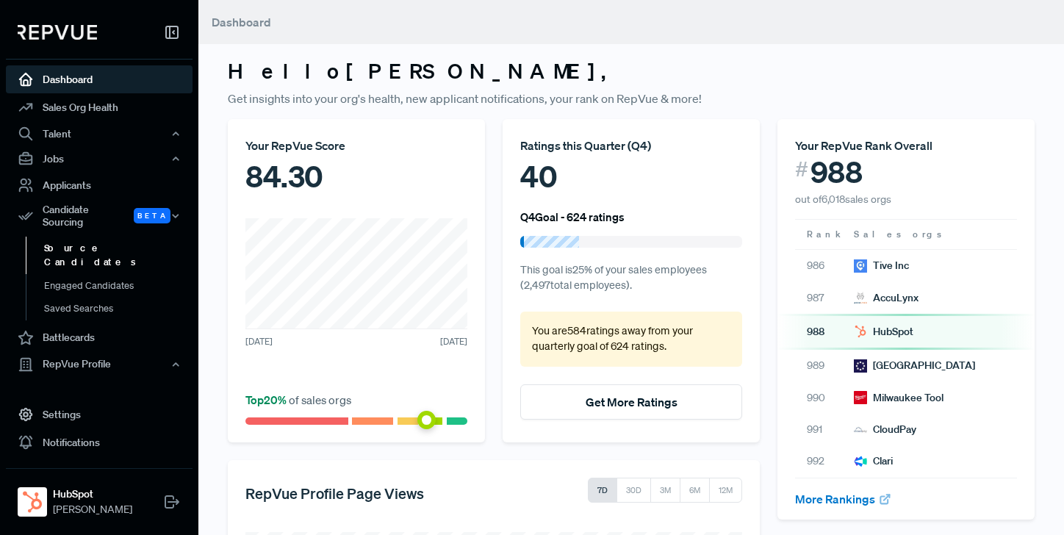
click at [87, 237] on link "Source Candidates" at bounding box center [119, 255] width 187 height 37
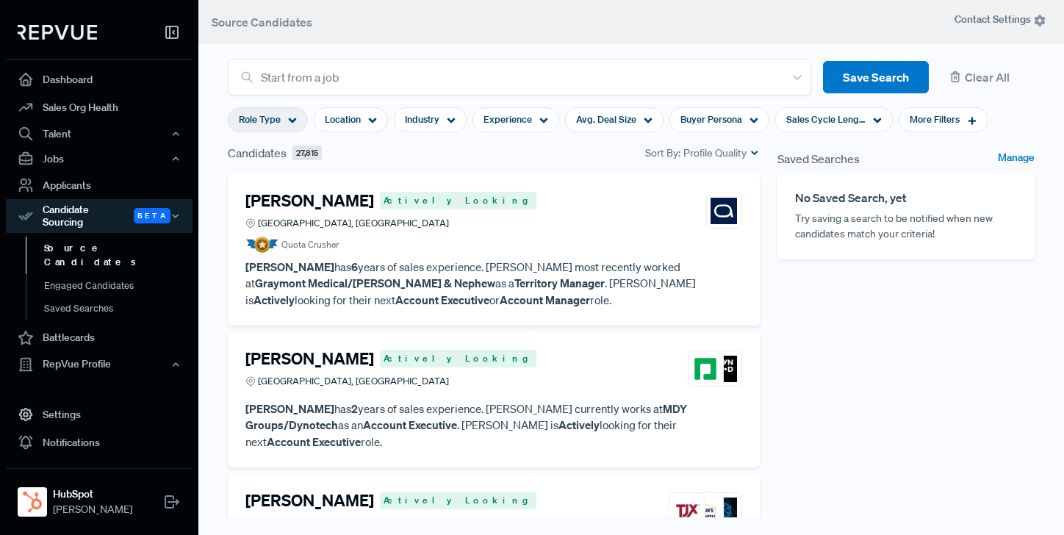
click at [290, 117] on icon at bounding box center [292, 120] width 9 height 9
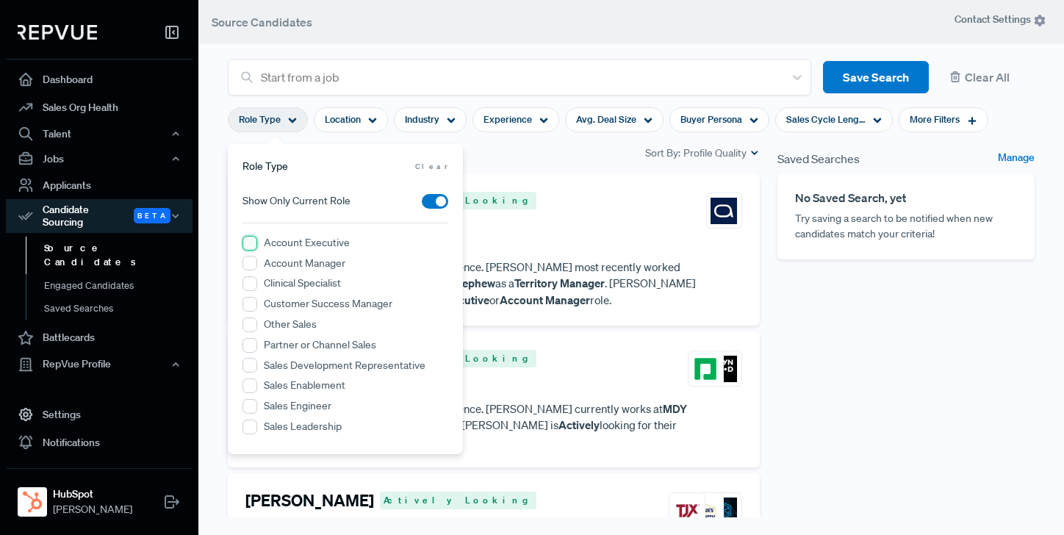
click at [248, 245] on Executive "Account Executive" at bounding box center [250, 243] width 15 height 15
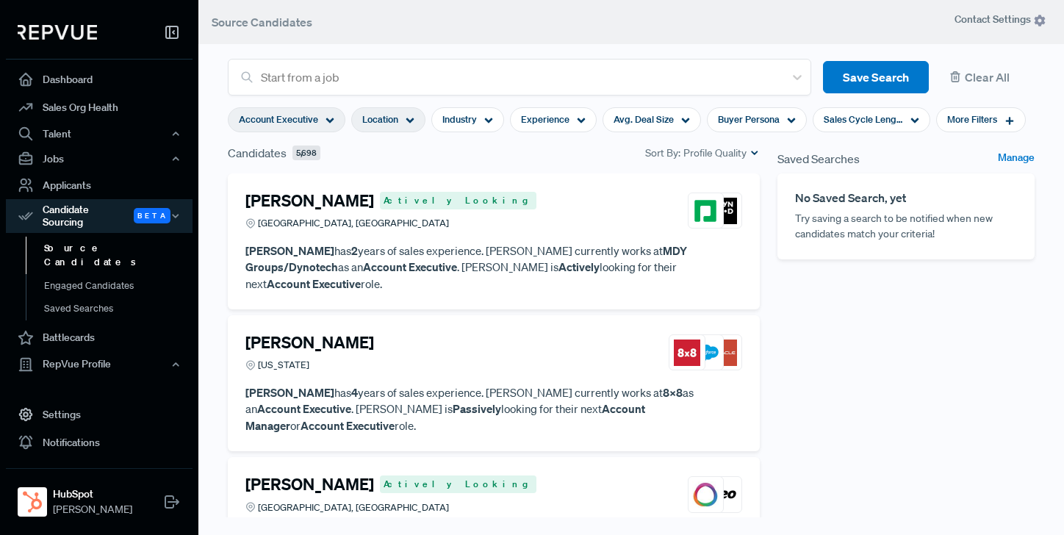
click at [409, 123] on icon at bounding box center [410, 120] width 9 height 9
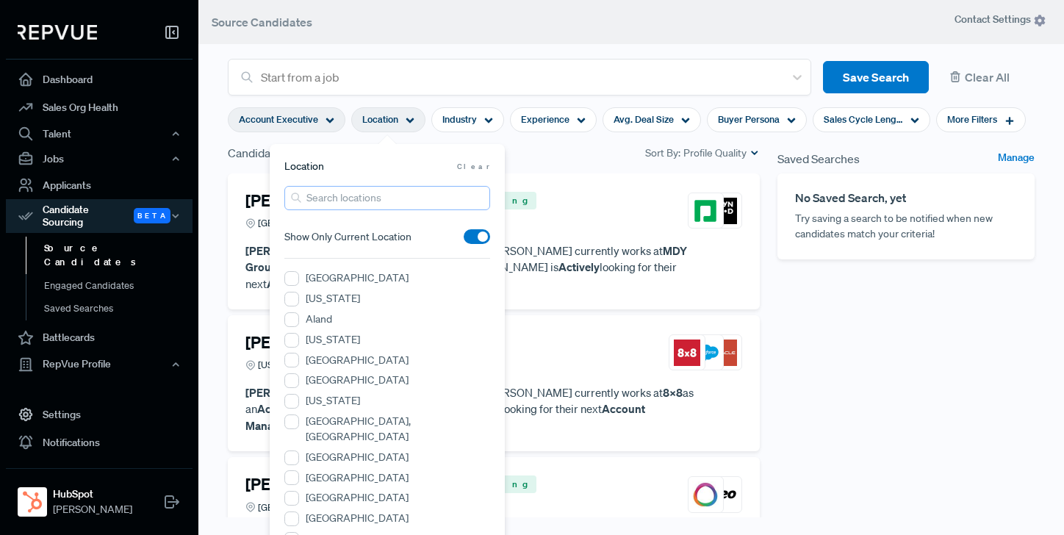
click at [354, 201] on input "search" at bounding box center [387, 198] width 206 height 24
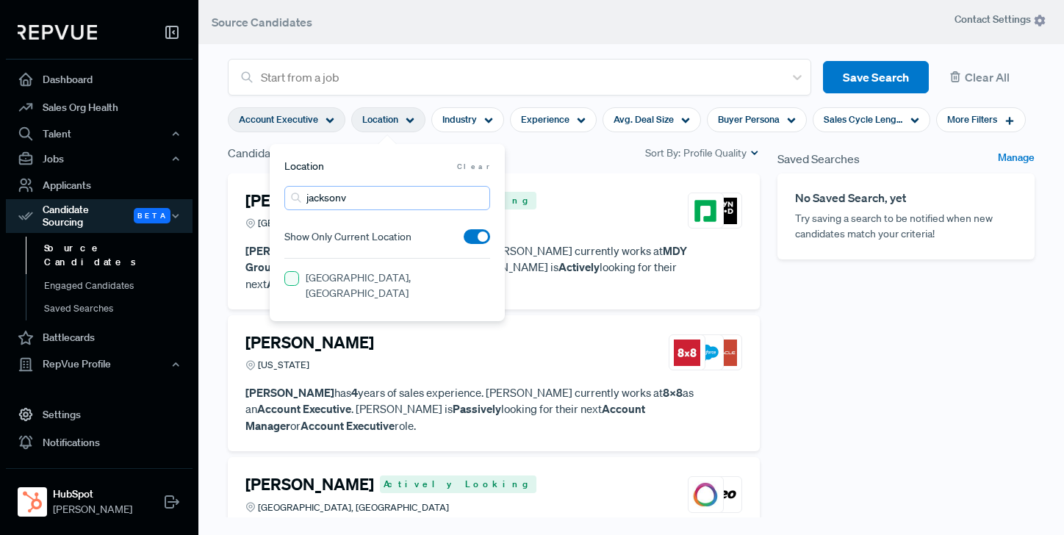
type input "jacksonv"
click at [294, 280] on FL "Greater Jacksonville Area, FL" at bounding box center [291, 278] width 15 height 15
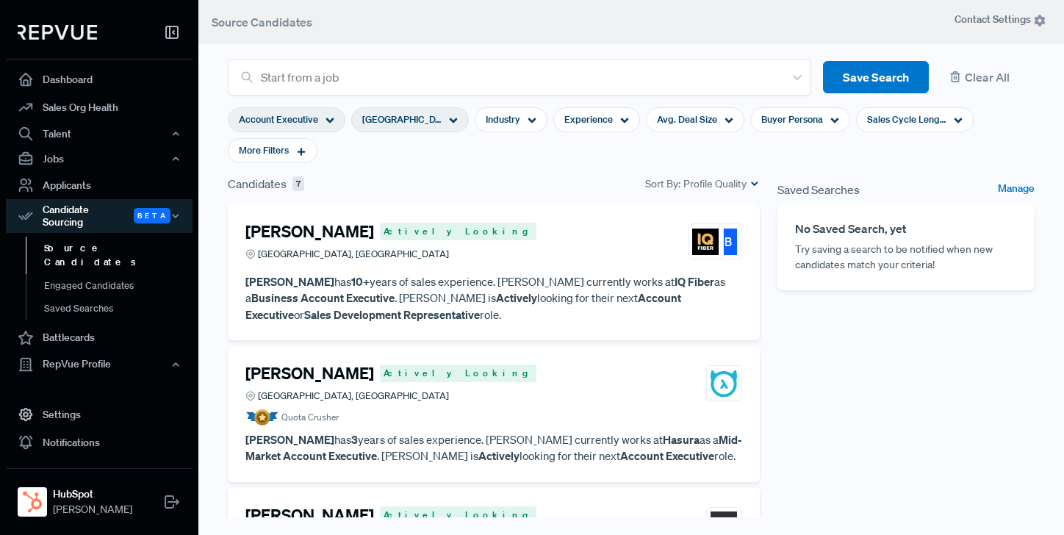
click at [556, 157] on section "Account Executive Greater Jacksonville Area, FL Industry Experience Avg. Deal S…" at bounding box center [631, 135] width 807 height 79
click at [453, 119] on icon at bounding box center [453, 120] width 9 height 9
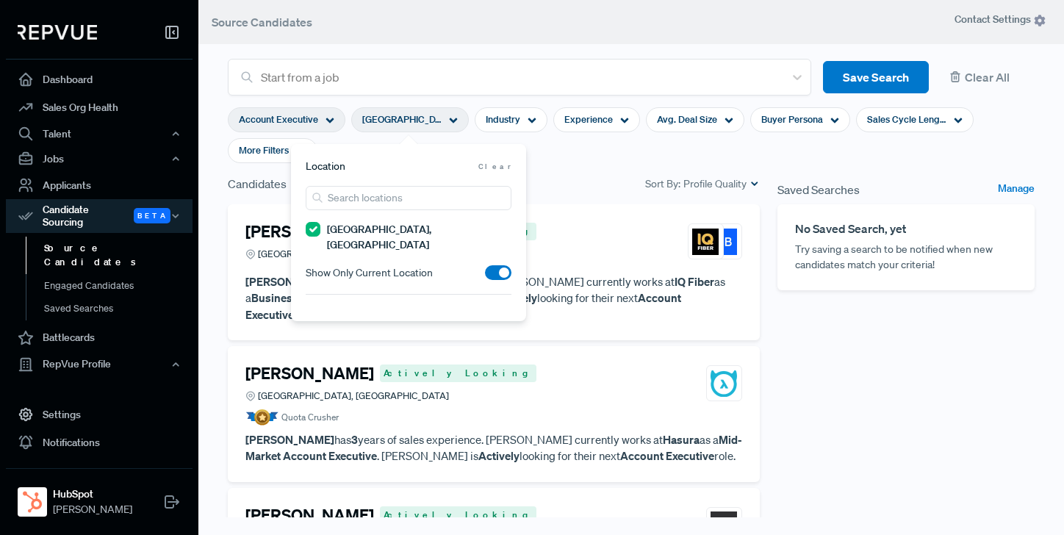
click at [498, 265] on span at bounding box center [498, 272] width 26 height 15
click at [485, 276] on input "checkbox" at bounding box center [485, 276] width 0 height 0
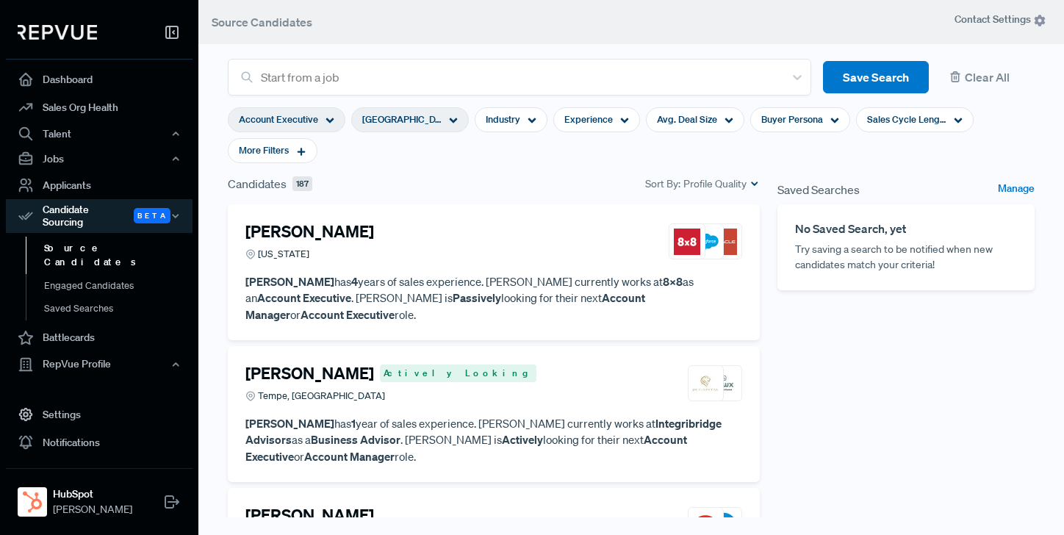
click at [571, 163] on section "Account Executive Greater Jacksonville Area, FL Industry Experience Avg. Deal S…" at bounding box center [631, 135] width 807 height 79
click at [824, 118] on div "Buyer Persona" at bounding box center [800, 119] width 100 height 25
click at [521, 165] on section "Account Executive Greater Jacksonville Area, FL Industry Experience Avg. Deal S…" at bounding box center [631, 135] width 807 height 79
click at [301, 147] on icon at bounding box center [301, 151] width 10 height 10
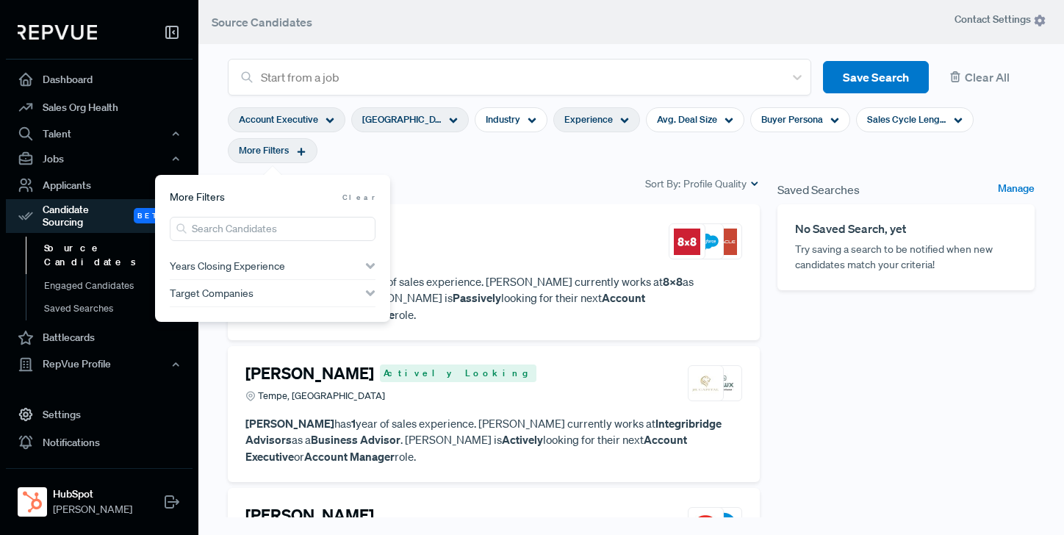
click at [612, 120] on div "Experience" at bounding box center [596, 119] width 87 height 25
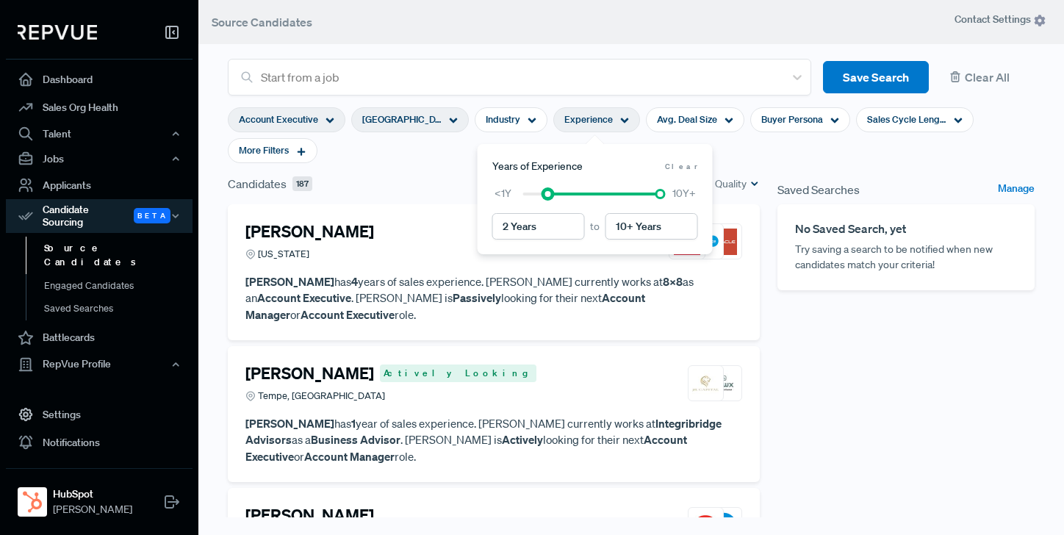
type input "3 Years"
drag, startPoint x: 522, startPoint y: 193, endPoint x: 555, endPoint y: 196, distance: 33.1
click at [555, 196] on div at bounding box center [591, 194] width 137 height 10
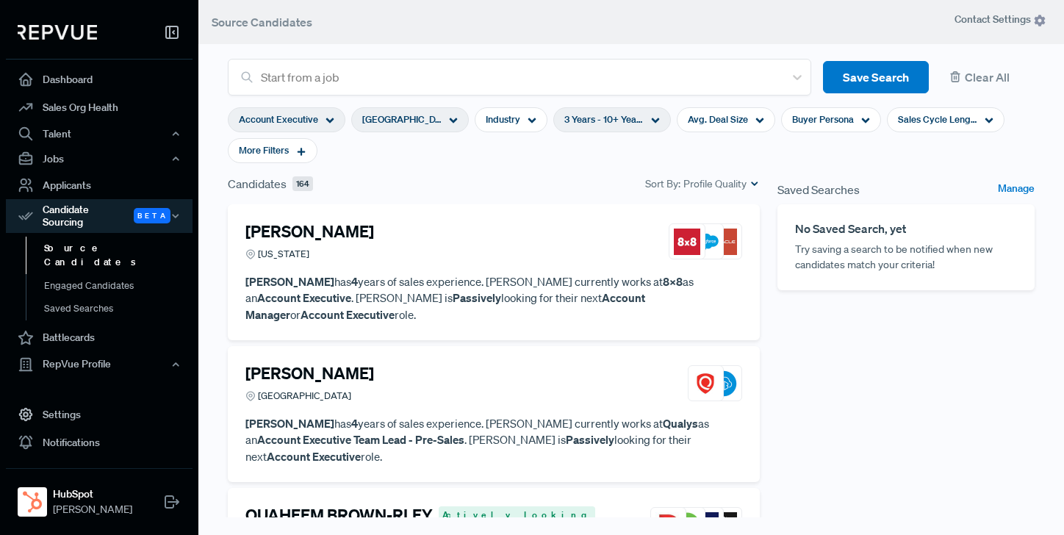
click at [419, 169] on section "Account Executive Greater Jacksonville Area, FL Industry 3 Years - 10+ Years Av…" at bounding box center [631, 135] width 807 height 79
click at [864, 120] on use at bounding box center [866, 120] width 8 height 5
click at [305, 148] on icon at bounding box center [301, 151] width 10 height 10
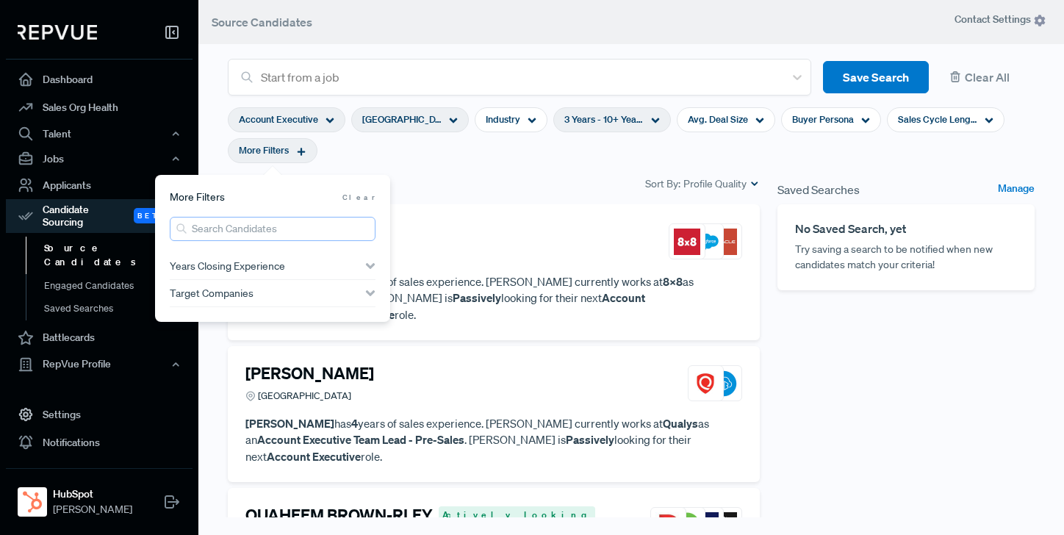
click at [238, 232] on input "search" at bounding box center [273, 229] width 206 height 24
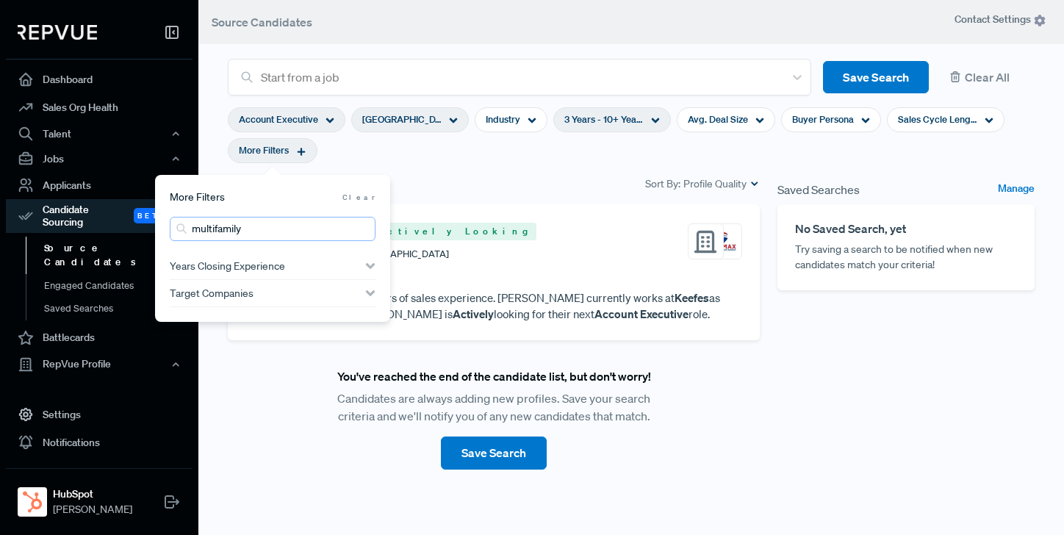
type input "multifamily"
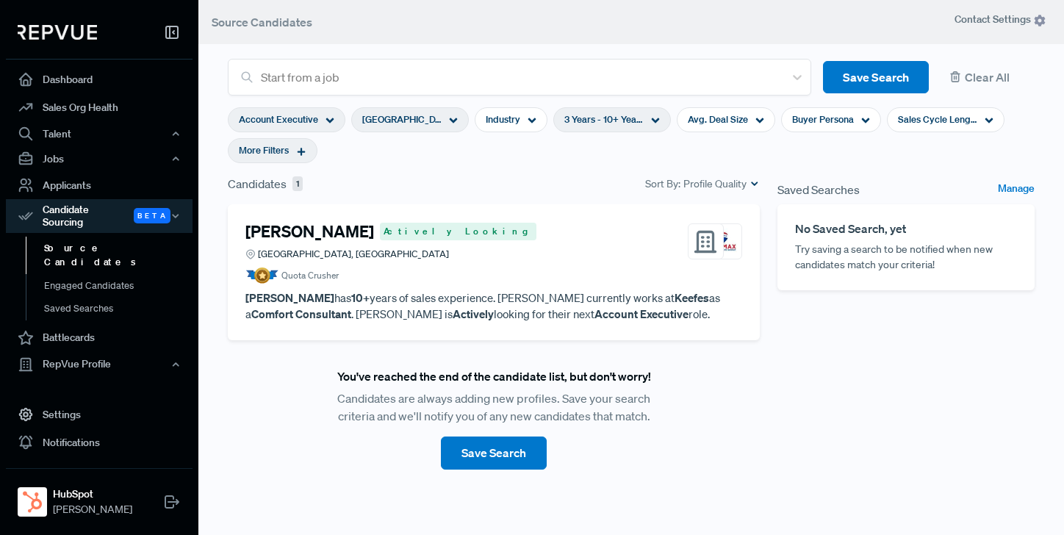
click at [492, 163] on section "Account Executive Greater Jacksonville Area, FL Industry 3 Years - 10+ Years Av…" at bounding box center [631, 135] width 807 height 79
click at [481, 274] on article "Quota Crusher" at bounding box center [493, 276] width 497 height 16
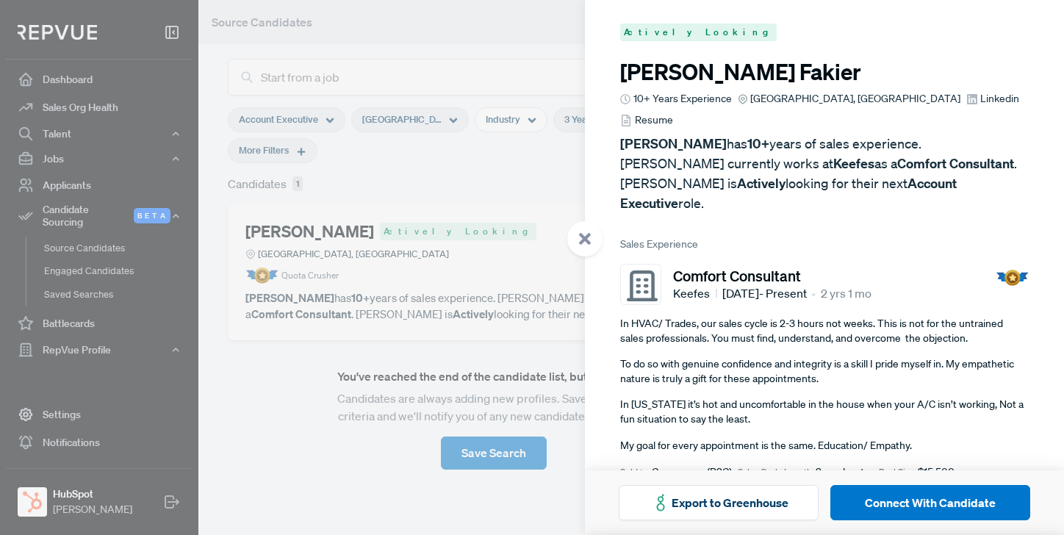
click at [673, 112] on span "Resume" at bounding box center [654, 119] width 38 height 15
click at [176, 212] on div at bounding box center [532, 267] width 1064 height 535
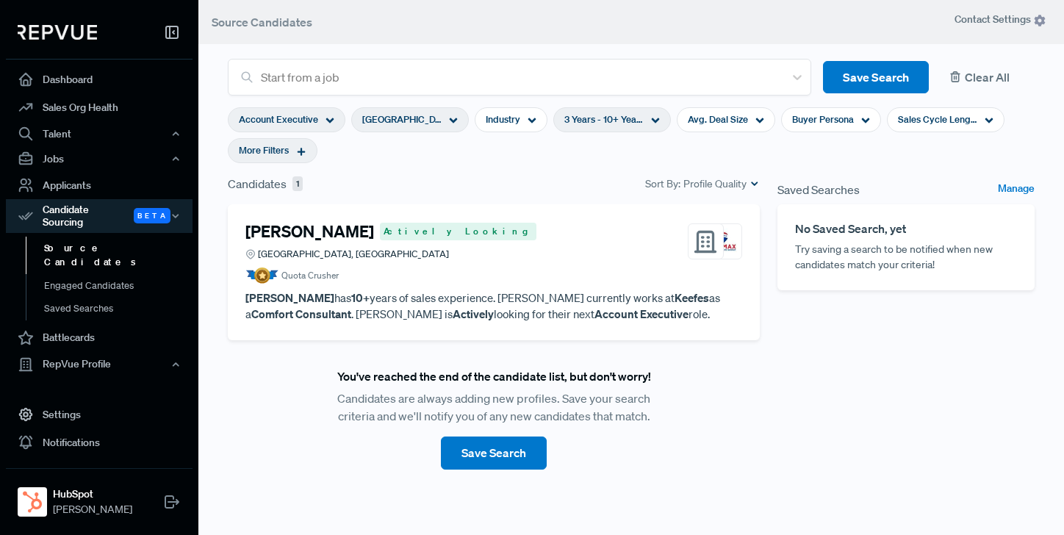
click at [994, 83] on button "Clear All" at bounding box center [988, 77] width 94 height 33
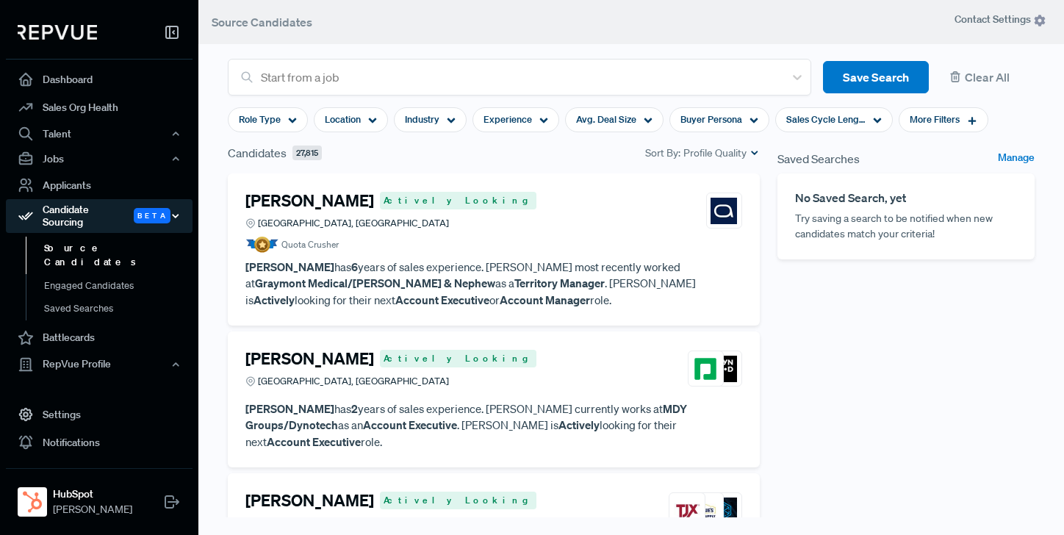
click at [177, 205] on div "Candidate Sourcing Beta" at bounding box center [99, 216] width 187 height 34
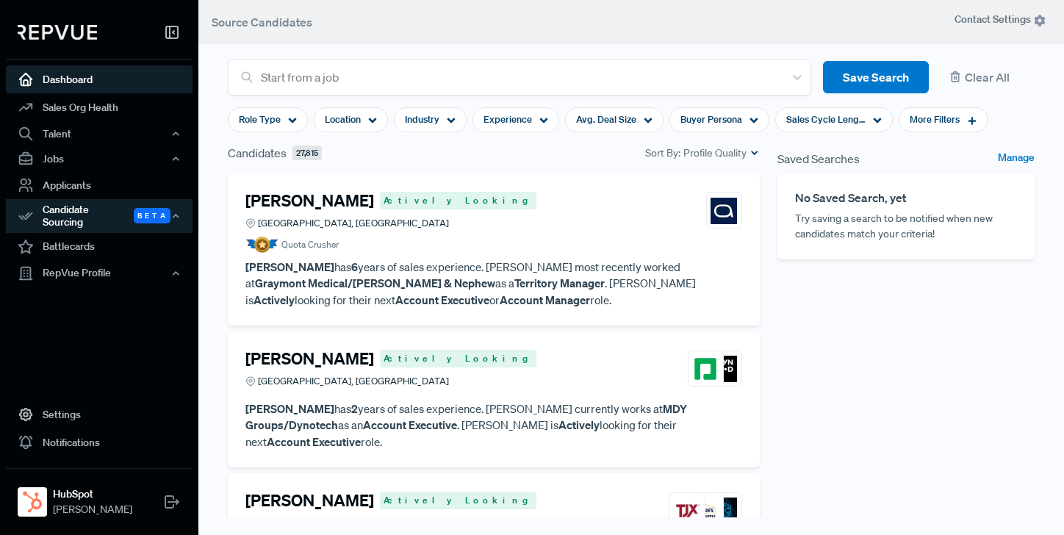
click at [70, 81] on link "Dashboard" at bounding box center [99, 79] width 187 height 28
